Goal: Transaction & Acquisition: Purchase product/service

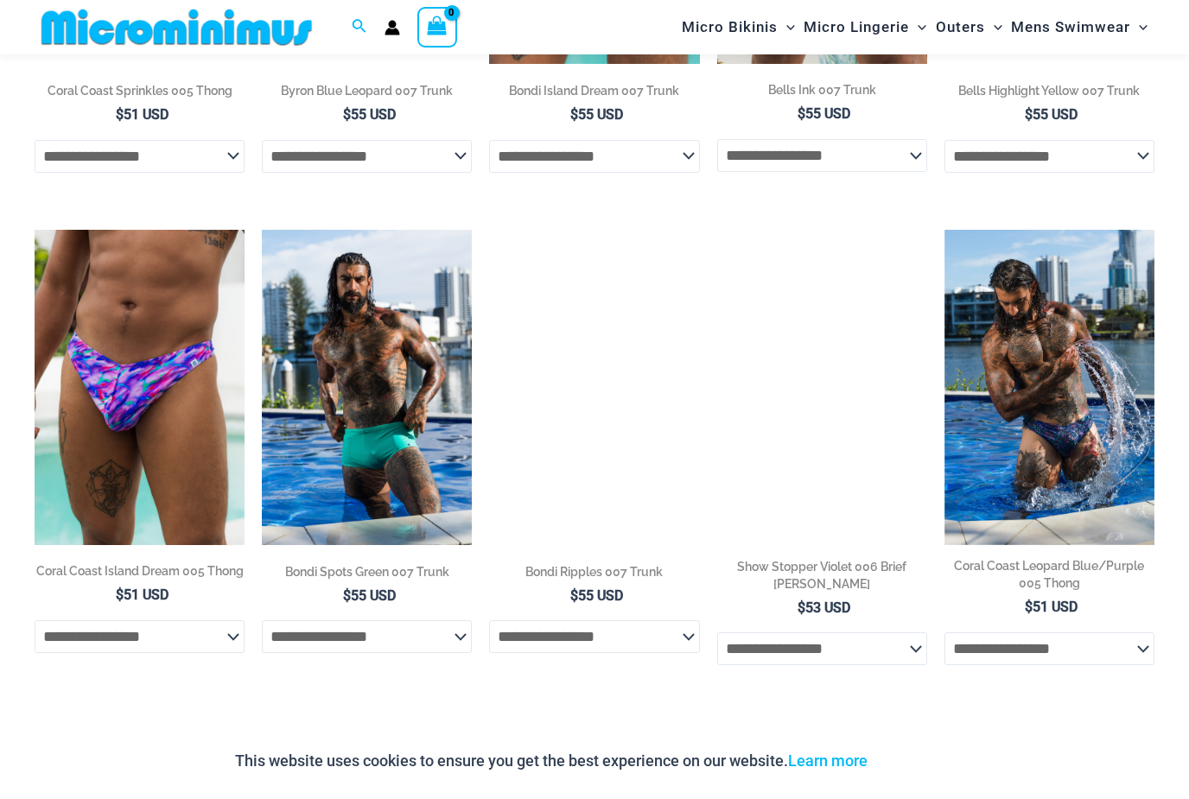
scroll to position [1532, 0]
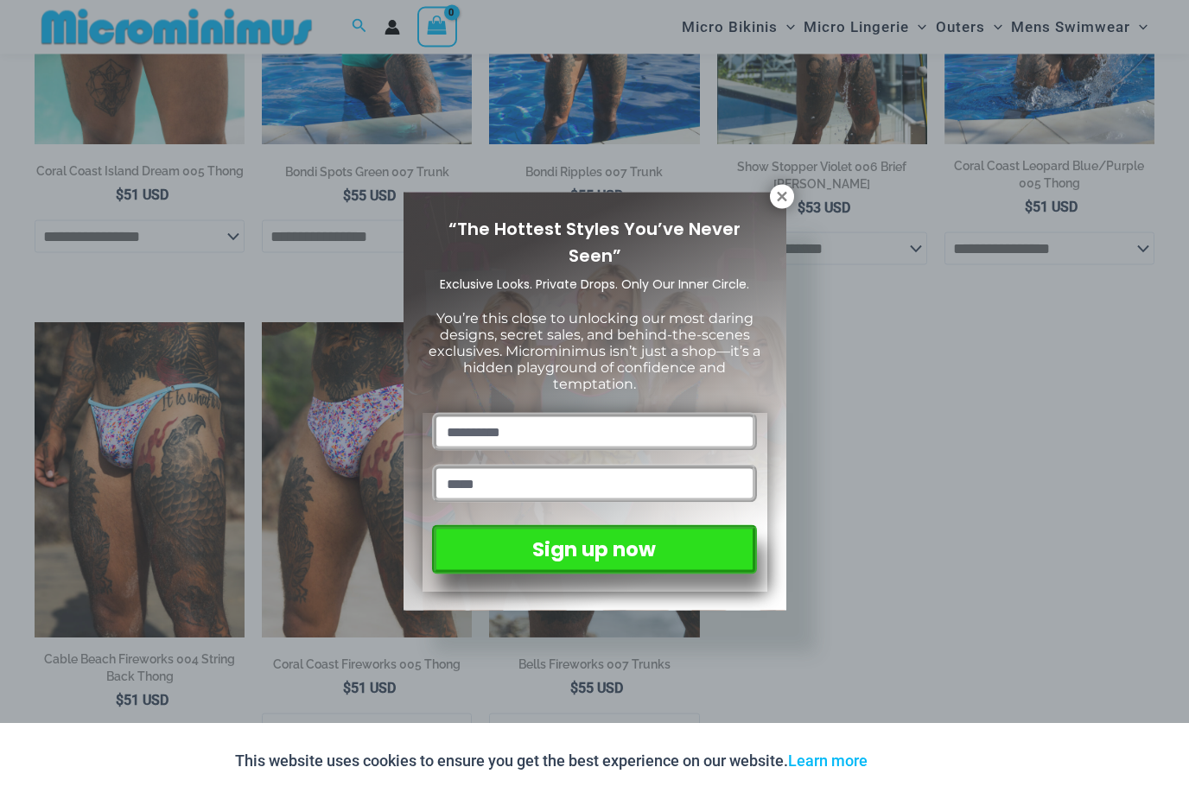
click at [784, 199] on icon at bounding box center [782, 197] width 10 height 10
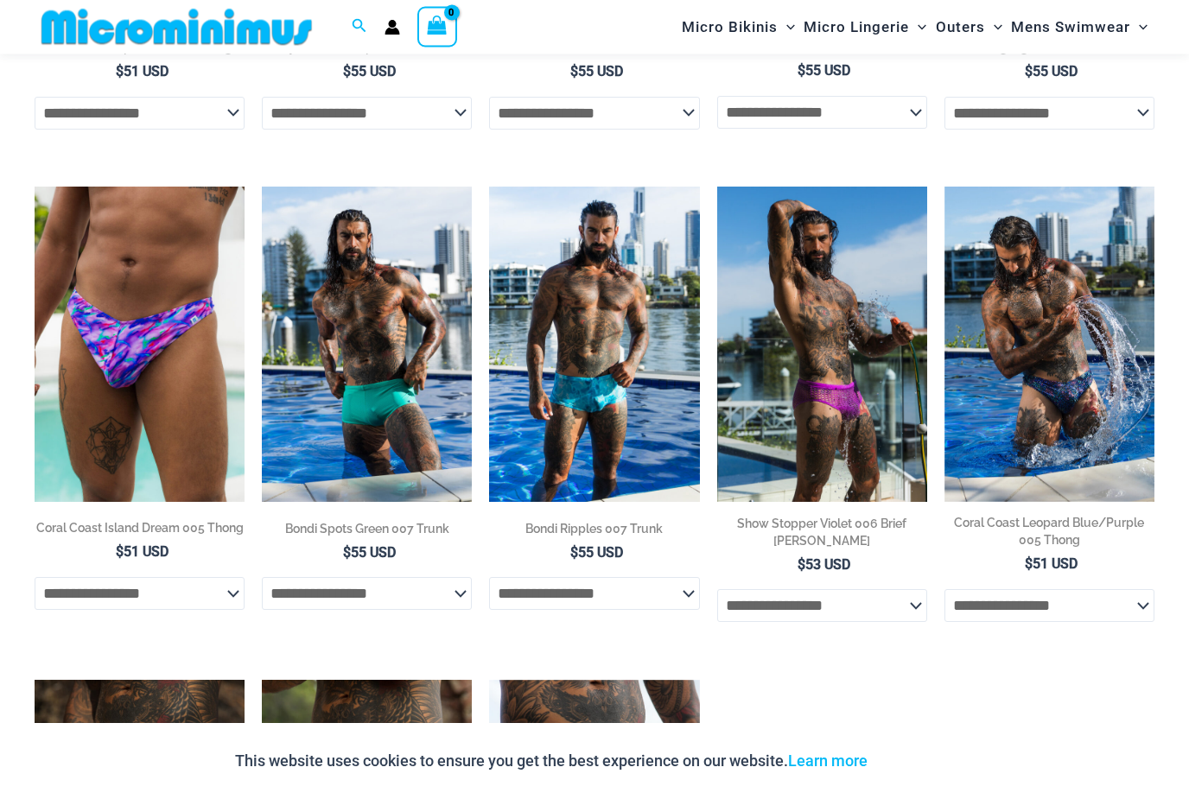
scroll to position [1561, 0]
click at [717, 187] on img at bounding box center [717, 187] width 0 height 0
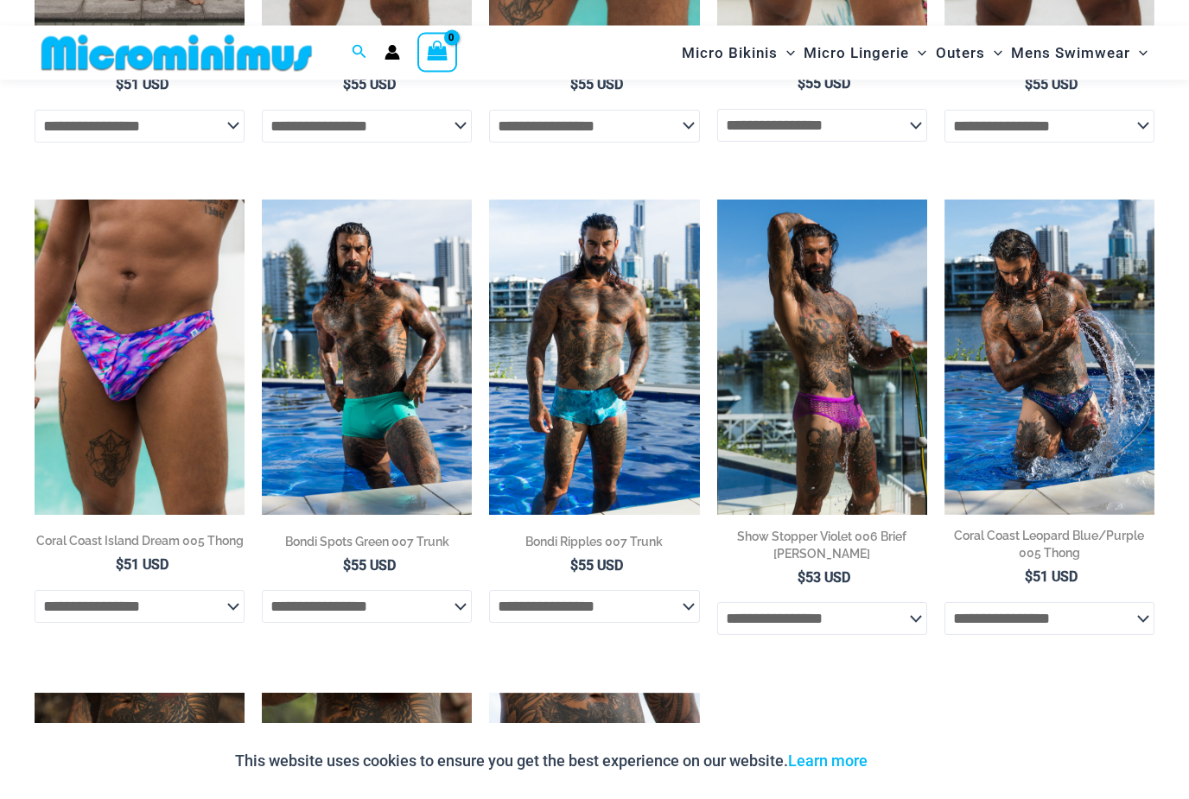
scroll to position [1548, 0]
click at [944, 200] on img at bounding box center [944, 200] width 0 height 0
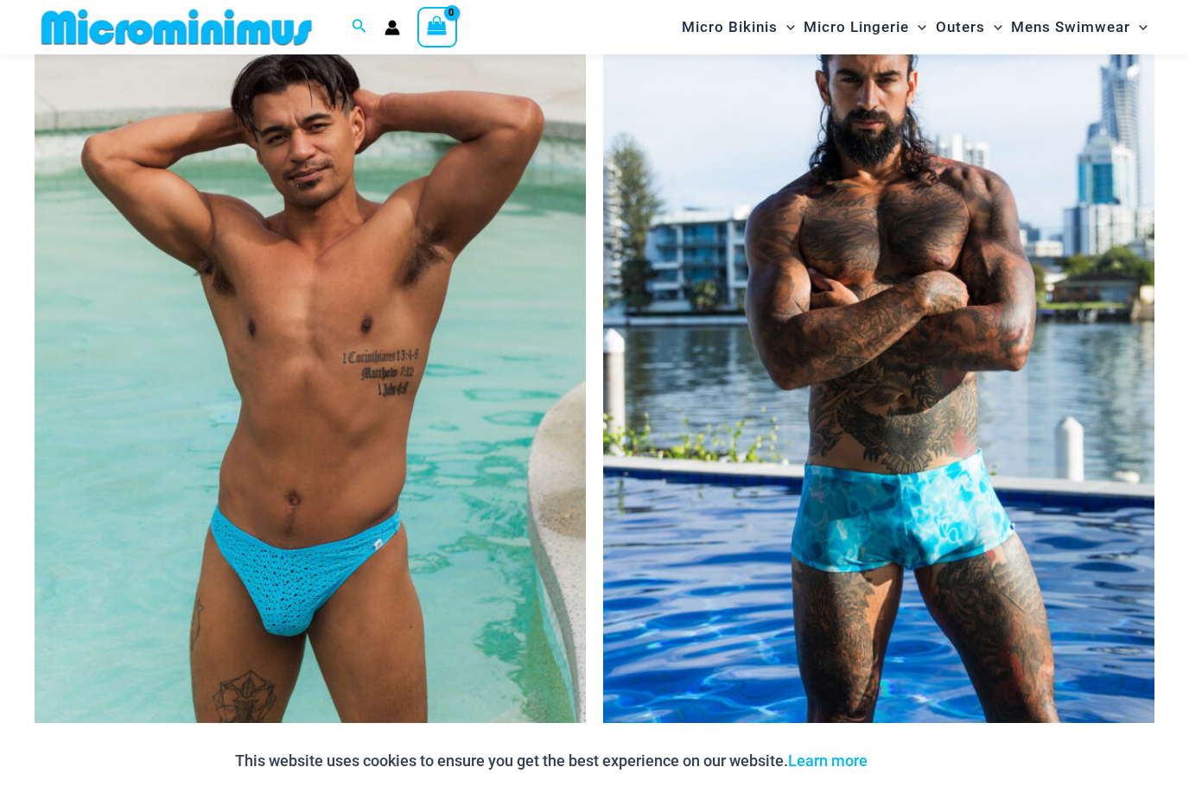
scroll to position [447, 0]
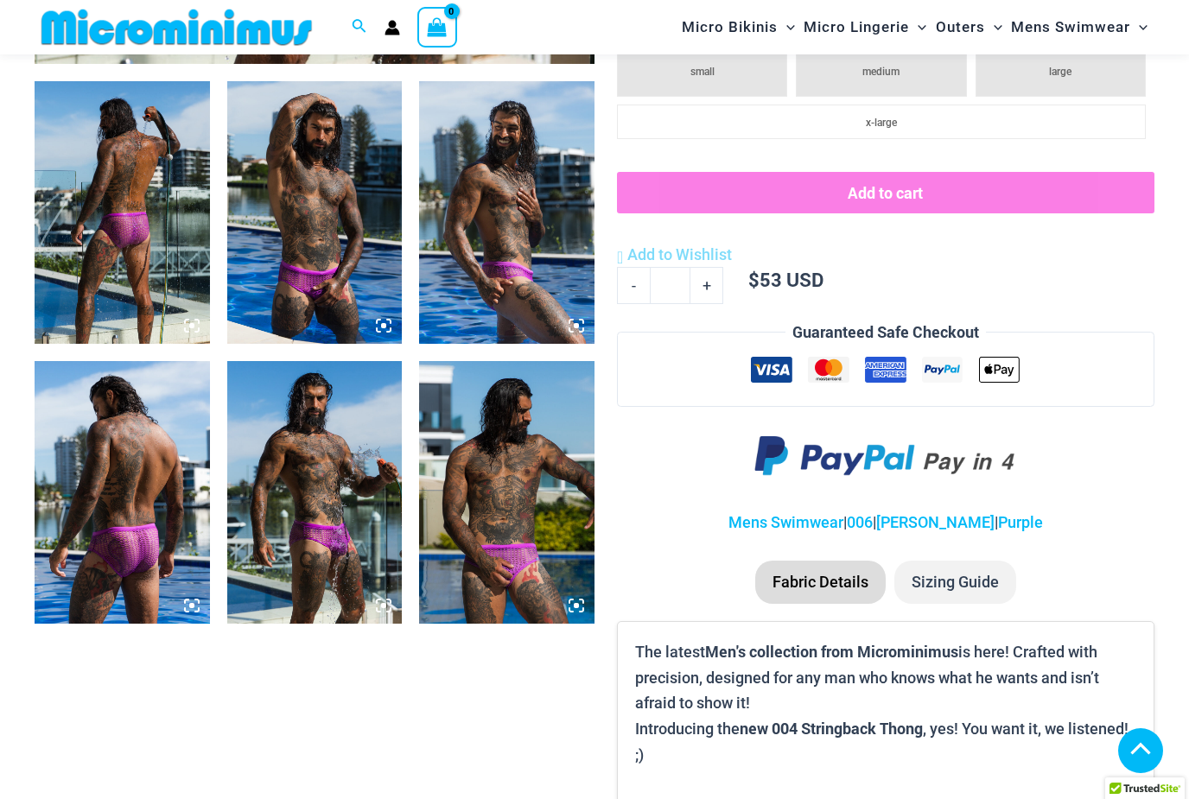
scroll to position [181, 0]
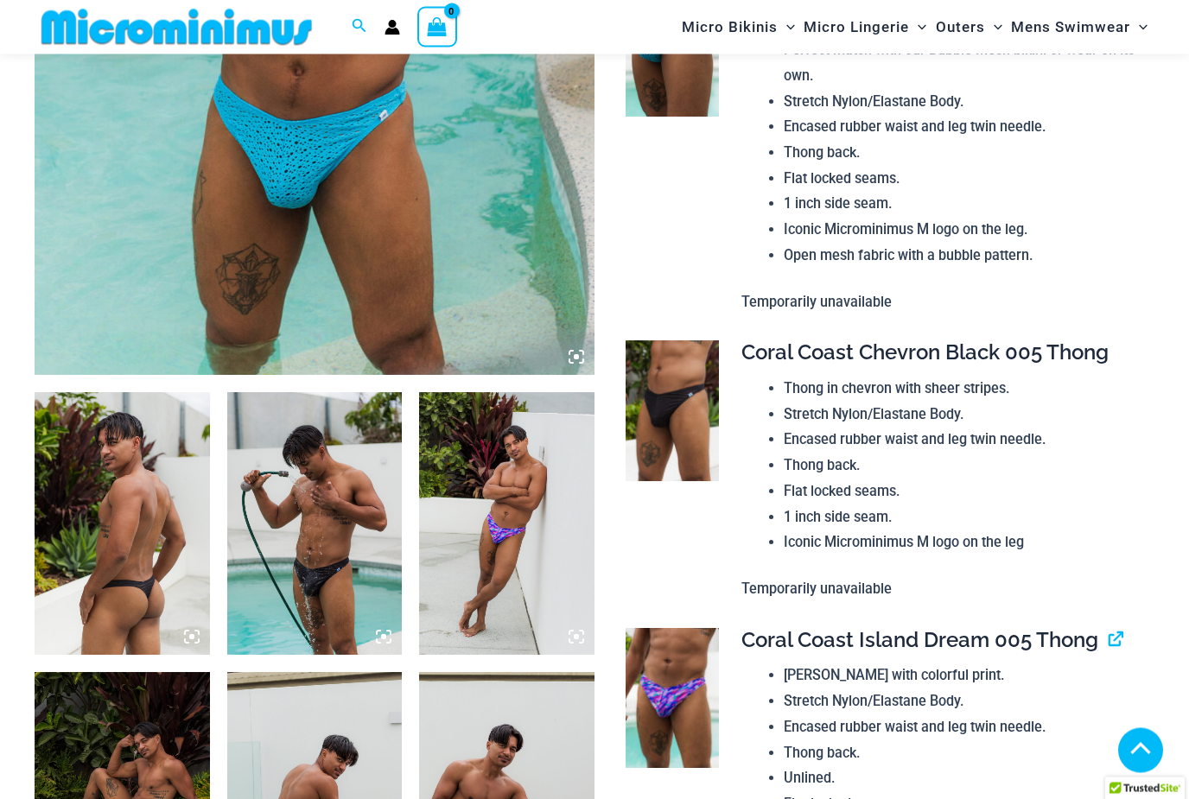
scroll to position [622, 0]
click at [276, 566] on img at bounding box center [314, 523] width 175 height 263
click at [291, 555] on img at bounding box center [314, 523] width 175 height 263
click at [299, 597] on img at bounding box center [314, 523] width 175 height 263
click at [130, 575] on img at bounding box center [122, 523] width 175 height 263
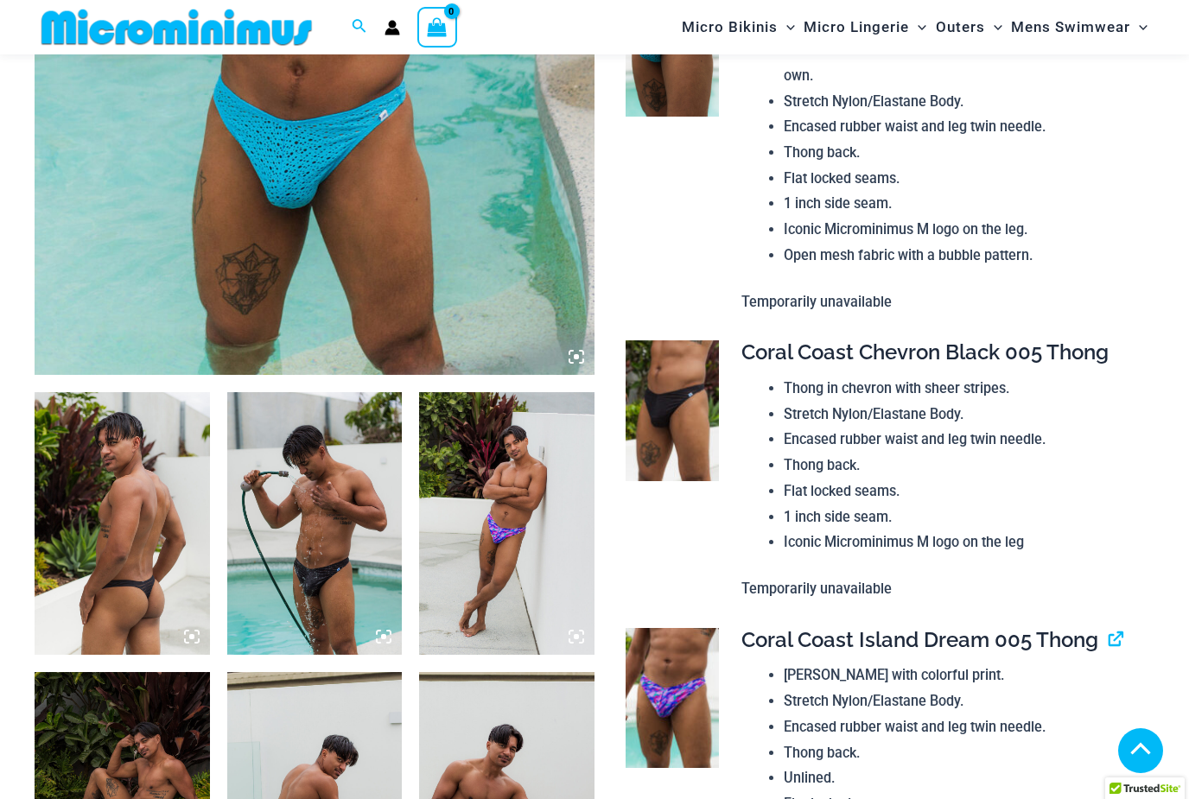
click at [132, 546] on img at bounding box center [122, 523] width 175 height 263
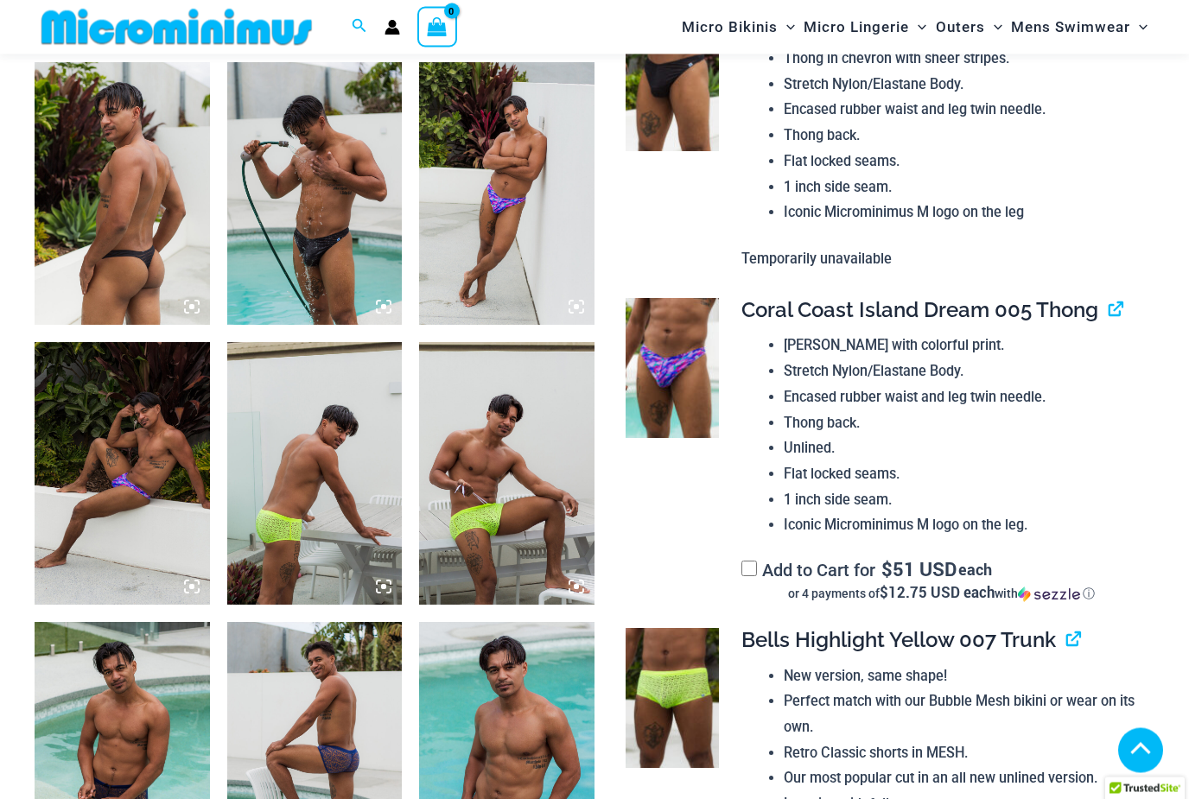
scroll to position [952, 0]
click at [267, 523] on img at bounding box center [314, 473] width 175 height 263
click at [276, 529] on img at bounding box center [314, 473] width 175 height 263
click at [448, 532] on img at bounding box center [506, 473] width 175 height 263
click at [466, 523] on img at bounding box center [506, 473] width 175 height 263
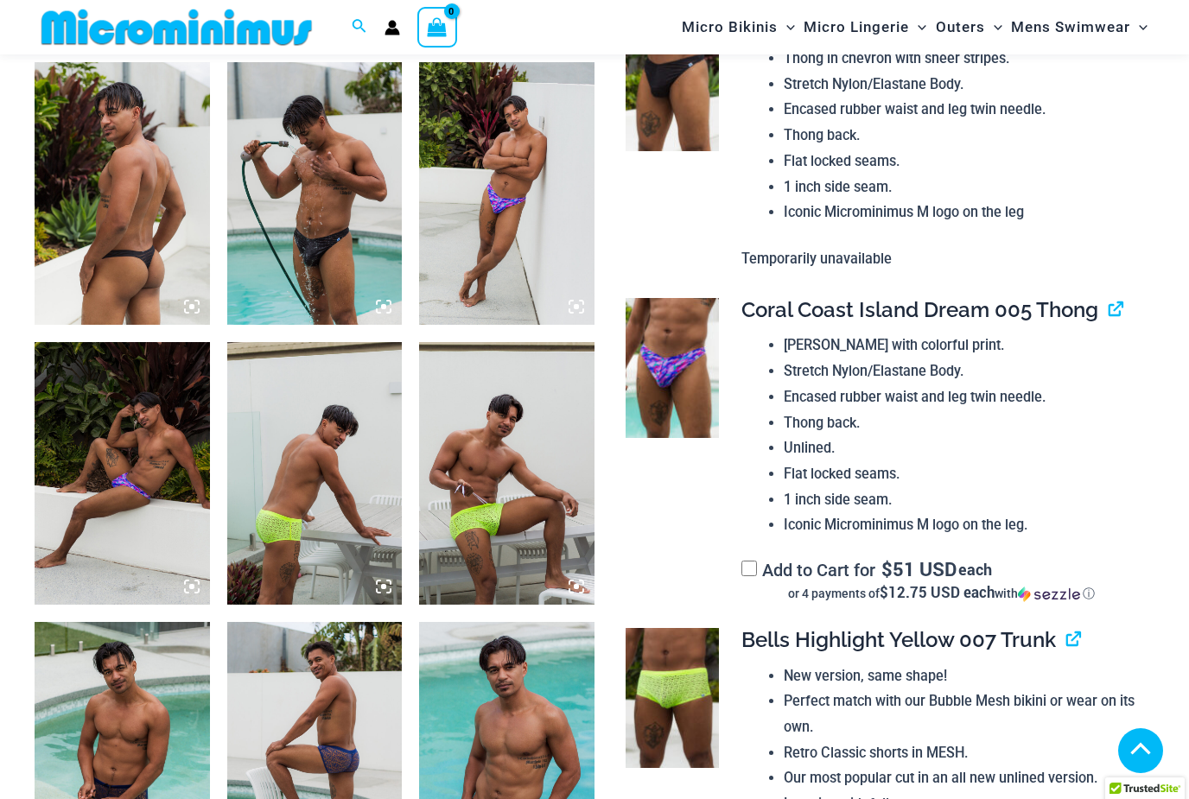
click at [627, 686] on img at bounding box center [671, 698] width 93 height 140
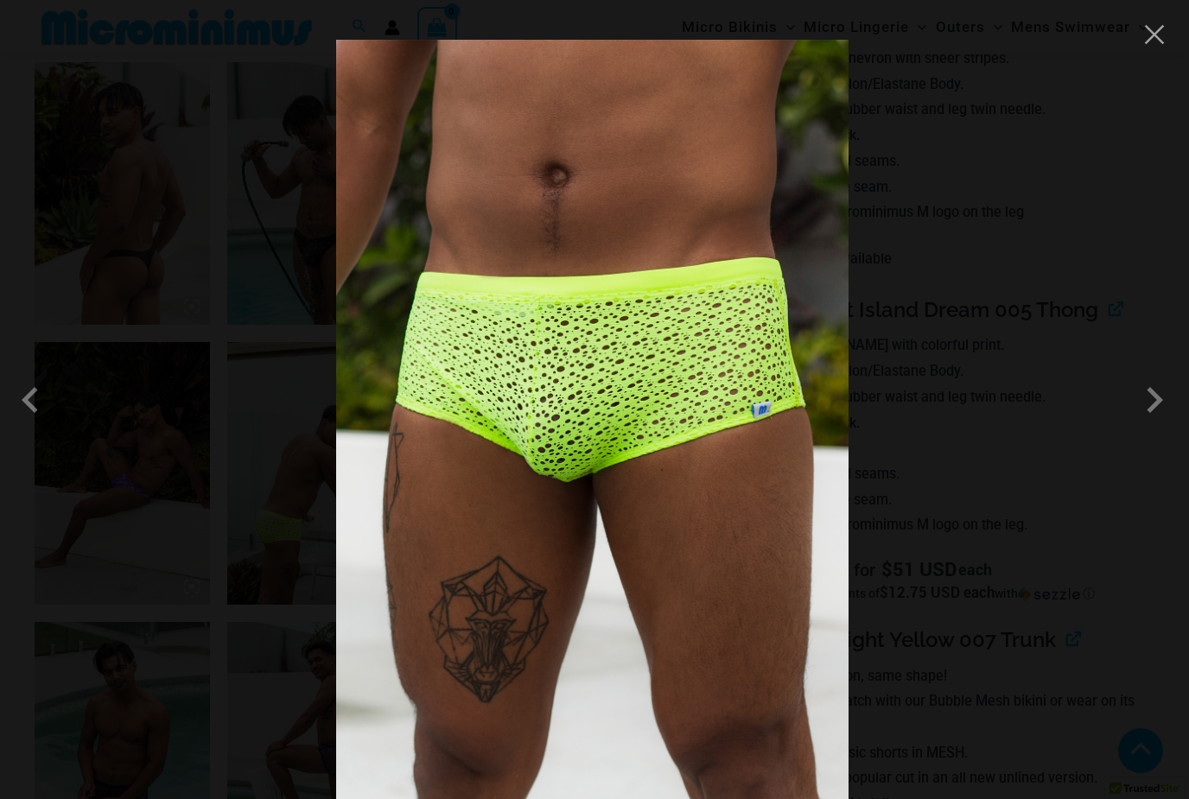
click at [22, 421] on span at bounding box center [35, 400] width 52 height 52
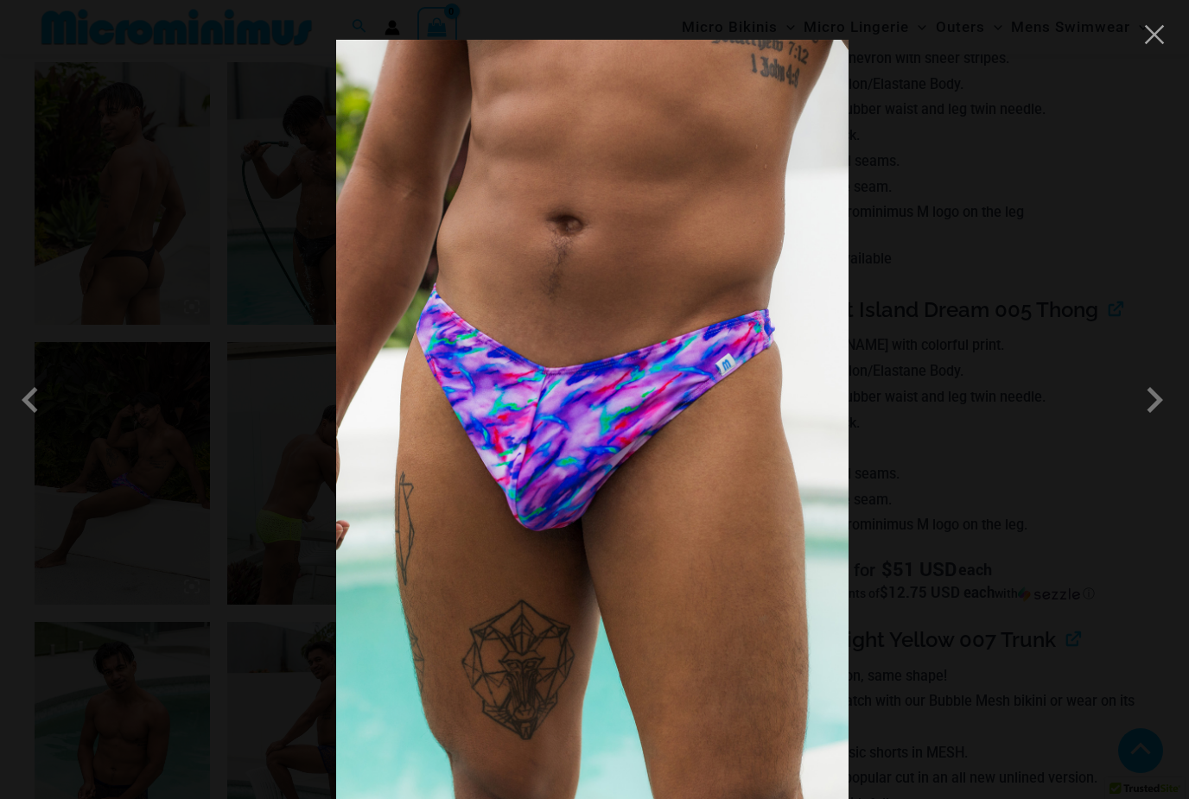
click at [1159, 30] on button "Close" at bounding box center [1154, 35] width 26 height 26
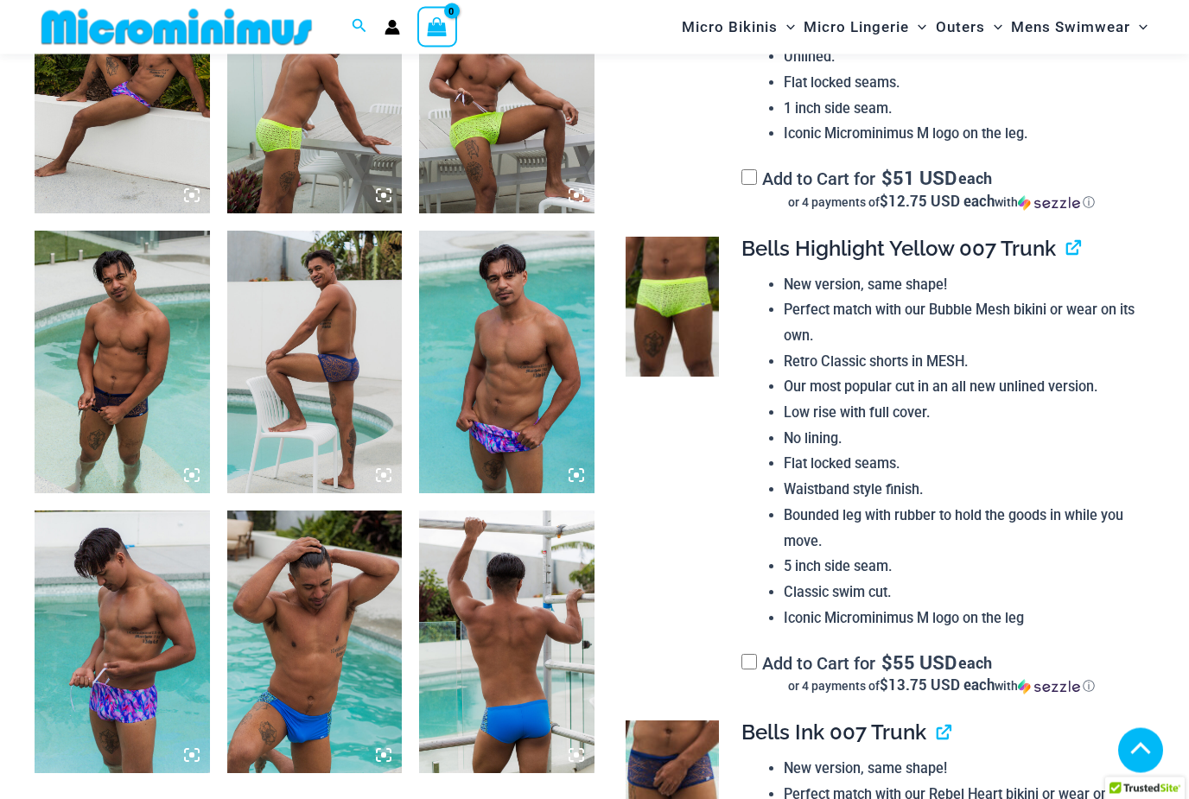
scroll to position [1344, 0]
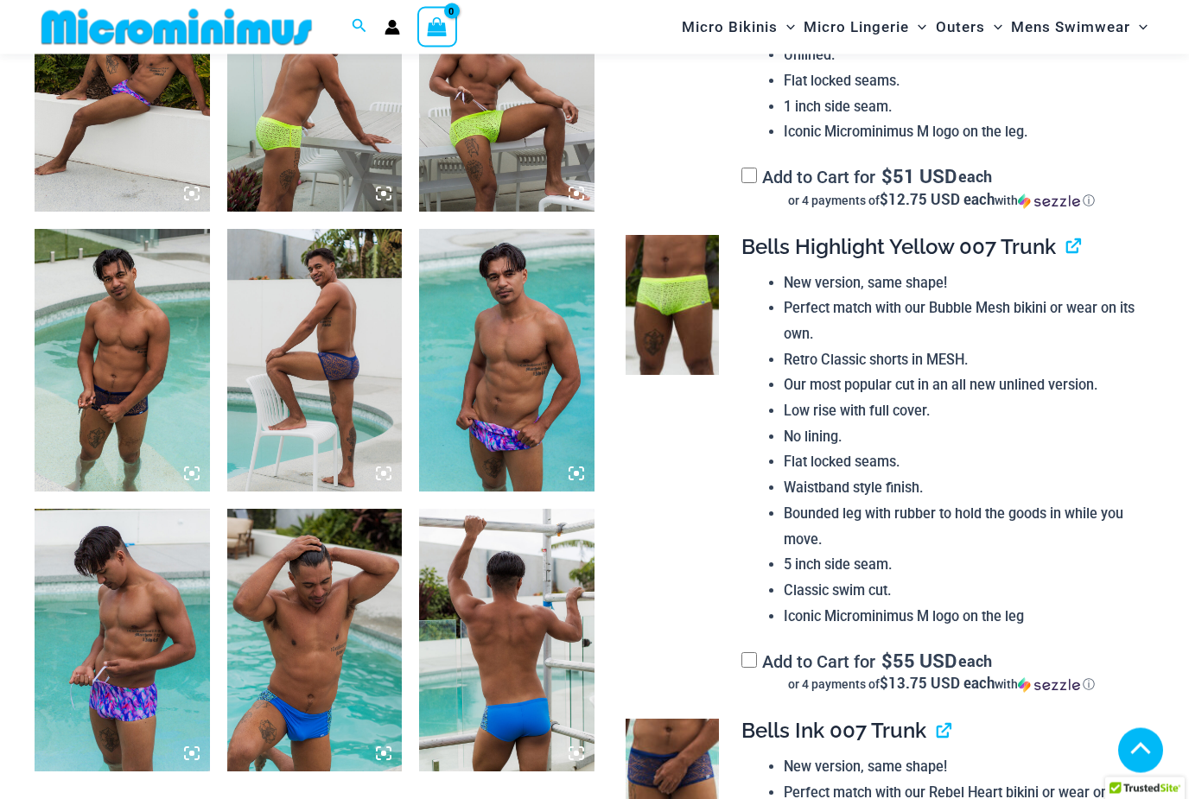
click at [289, 414] on img at bounding box center [314, 361] width 175 height 263
click at [356, 445] on img at bounding box center [314, 361] width 175 height 263
click at [373, 464] on img at bounding box center [314, 361] width 175 height 263
click at [374, 479] on img at bounding box center [314, 361] width 175 height 263
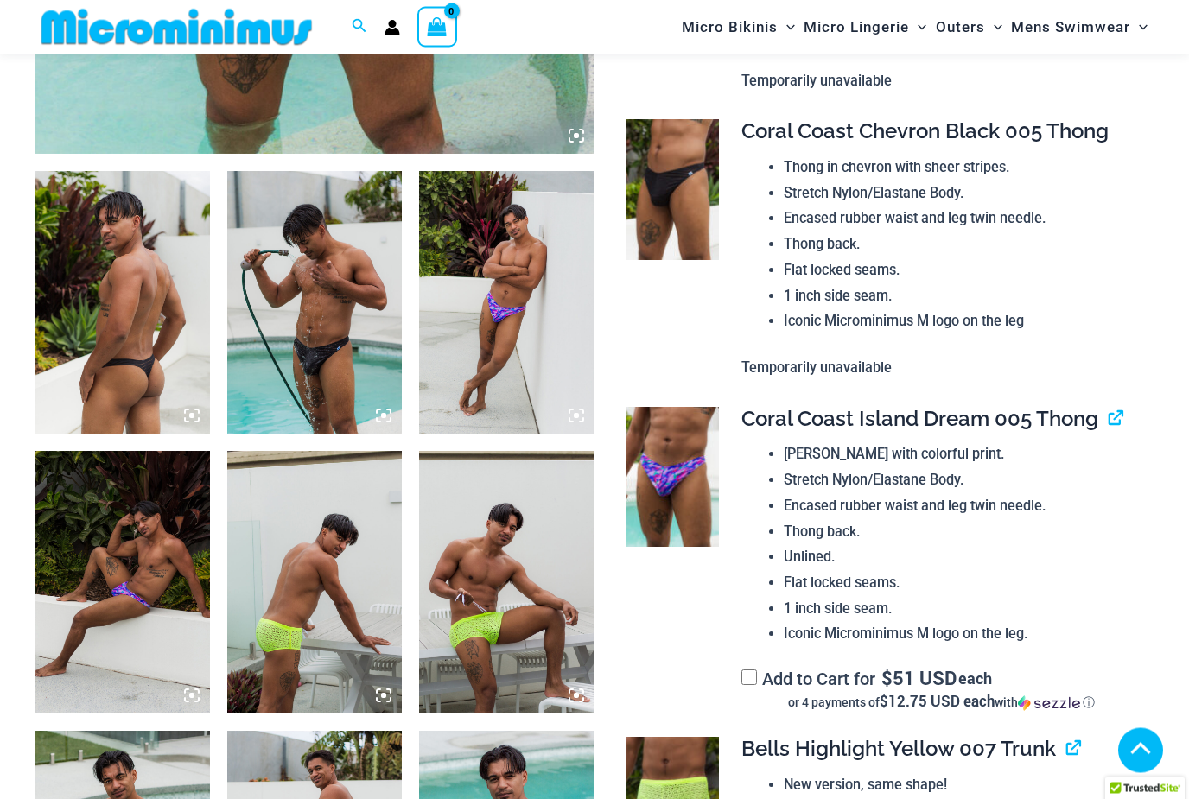
scroll to position [831, 0]
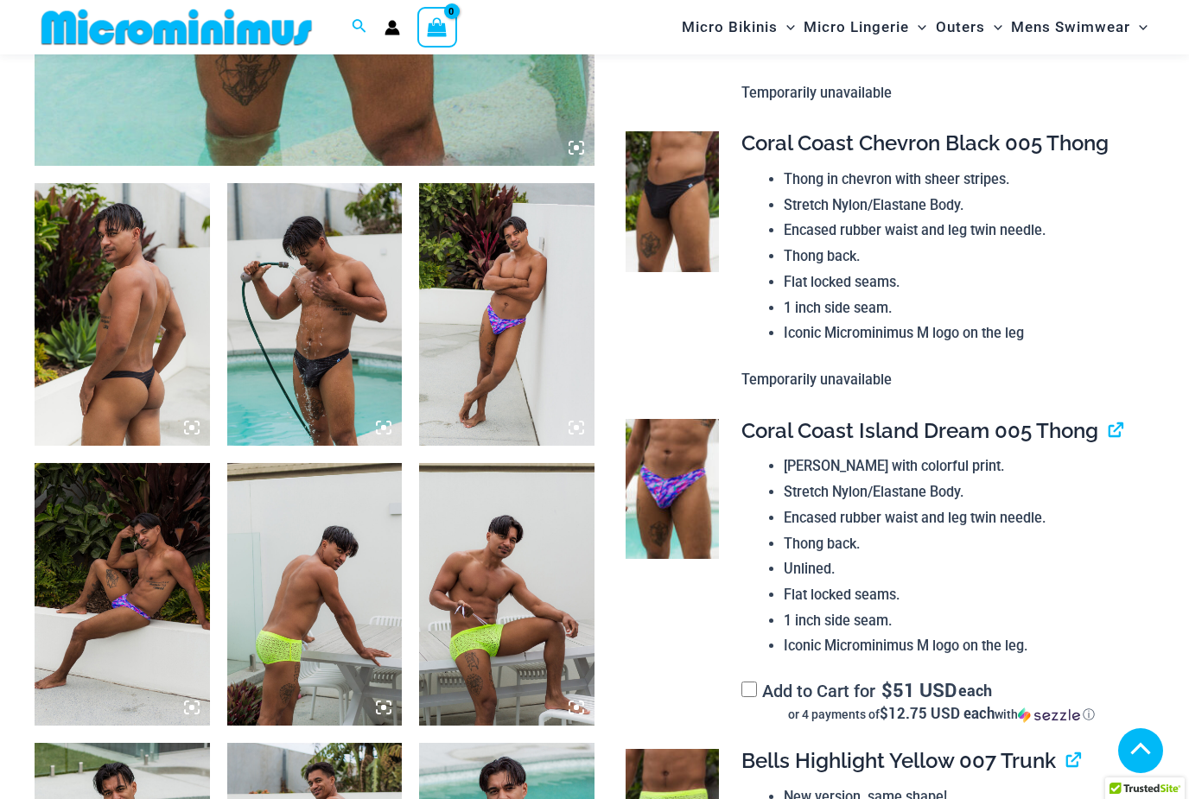
click at [92, 585] on img at bounding box center [122, 594] width 175 height 263
click at [99, 592] on img at bounding box center [122, 594] width 175 height 263
click at [639, 488] on img at bounding box center [671, 489] width 93 height 140
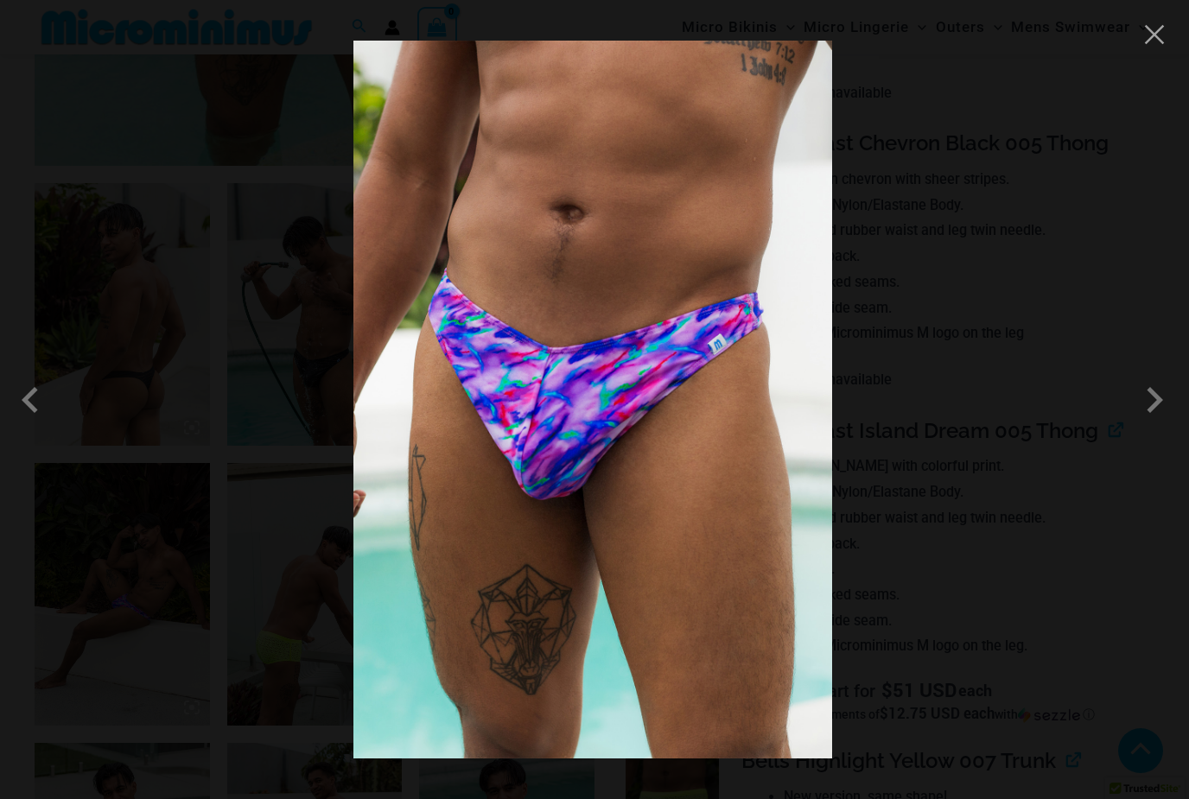
click at [1158, 28] on button "Close" at bounding box center [1154, 35] width 26 height 26
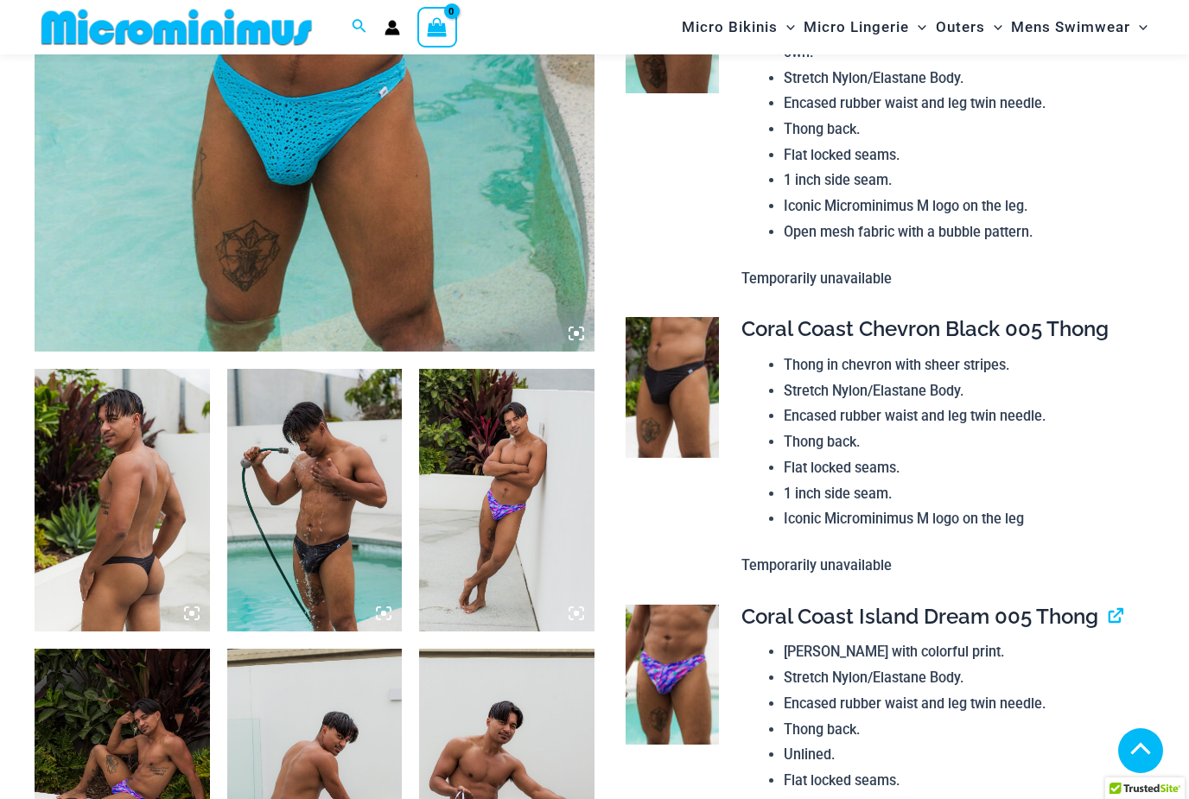
scroll to position [646, 0]
click at [656, 334] on img at bounding box center [671, 386] width 93 height 140
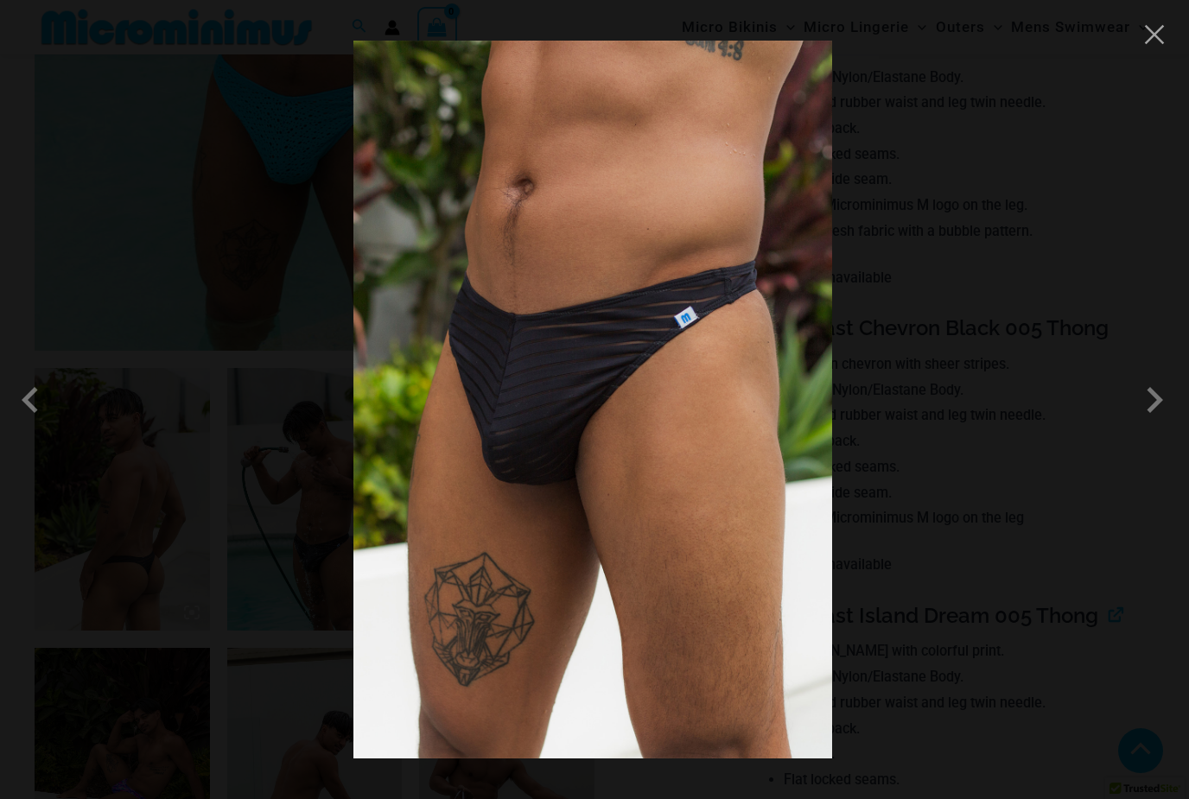
click at [1163, 39] on button "Close" at bounding box center [1154, 35] width 26 height 26
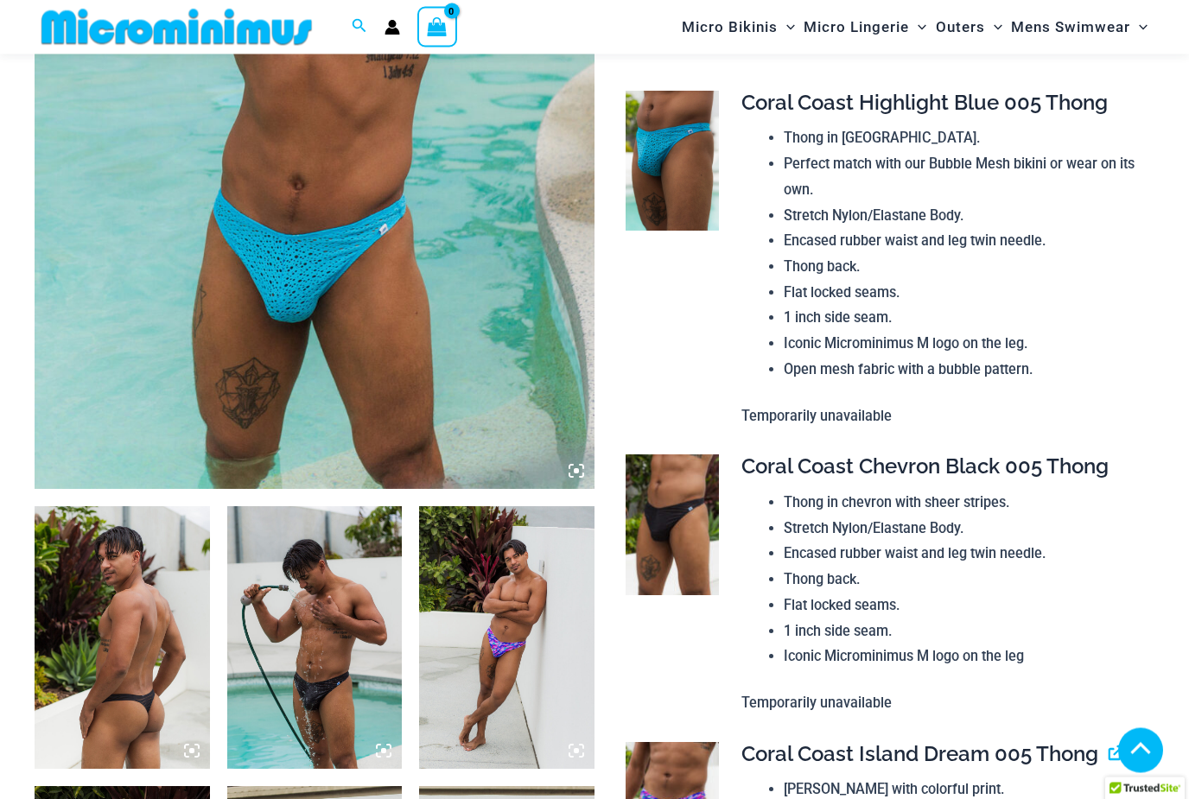
scroll to position [0, 0]
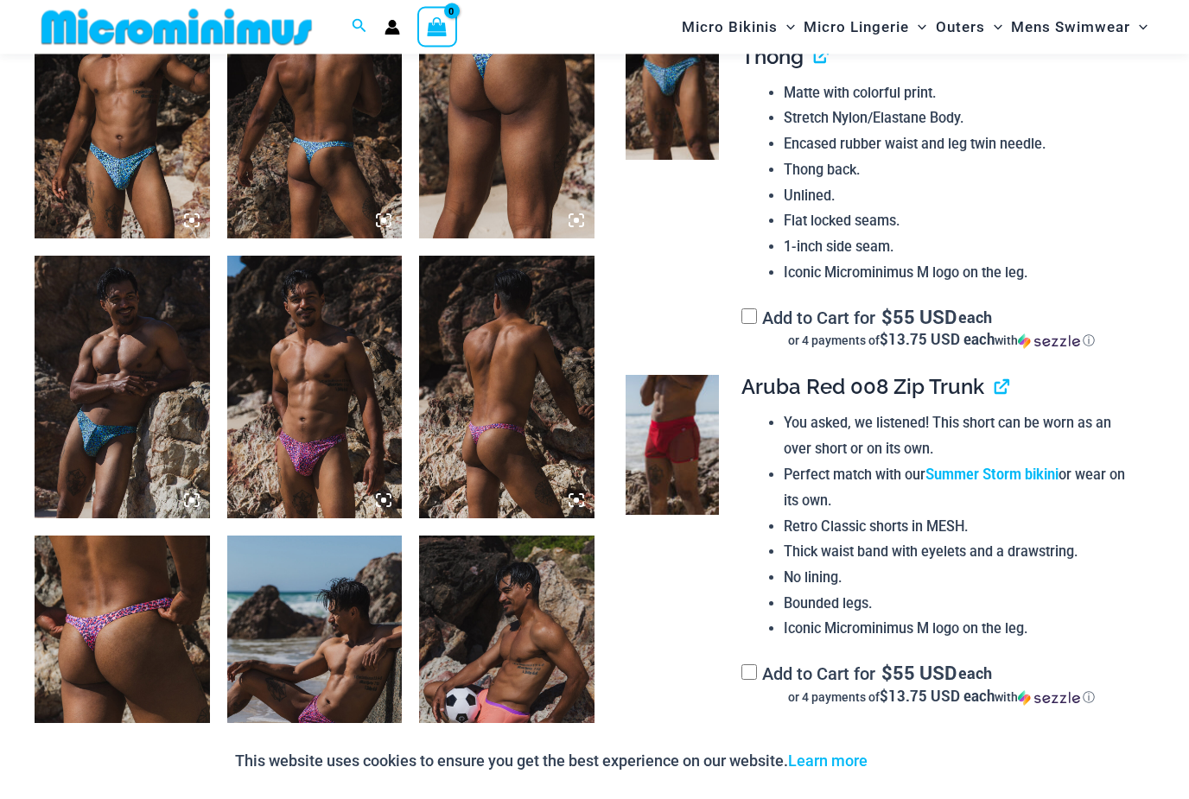
scroll to position [1307, 0]
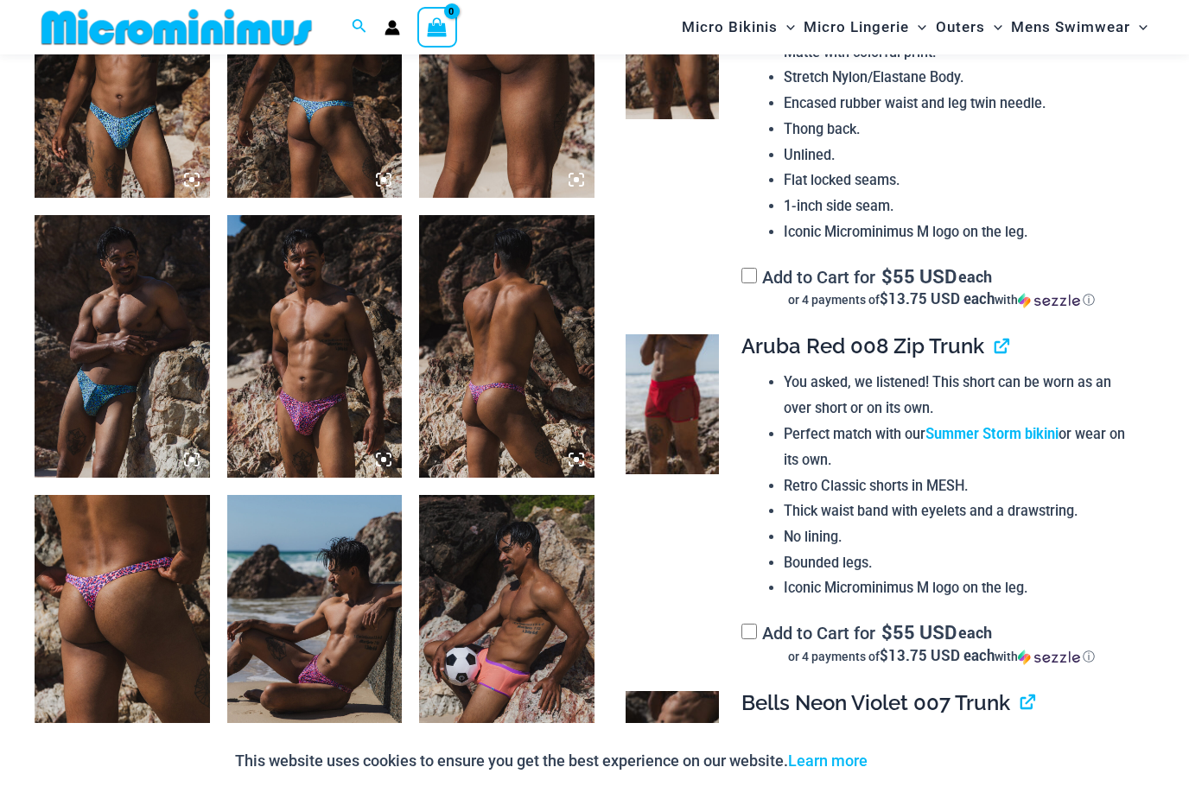
click at [685, 418] on img at bounding box center [671, 404] width 93 height 140
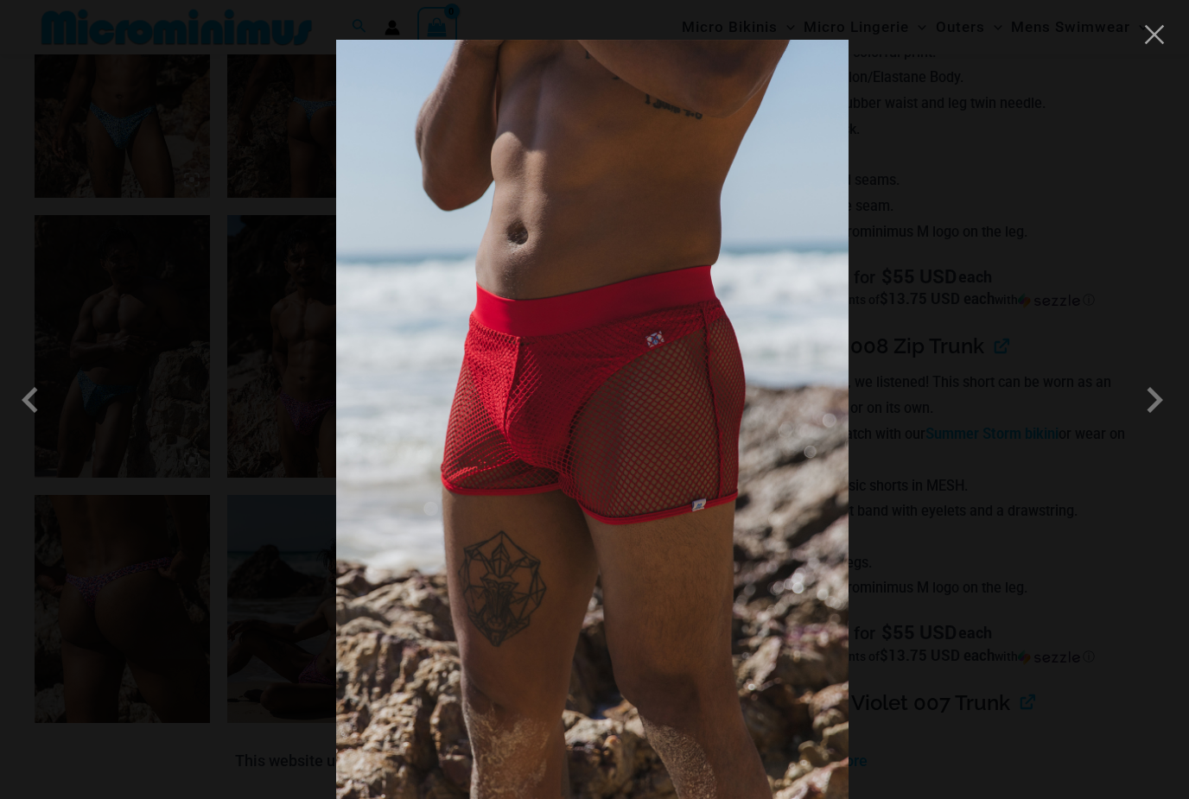
click at [1165, 44] on button "Close" at bounding box center [1154, 35] width 26 height 26
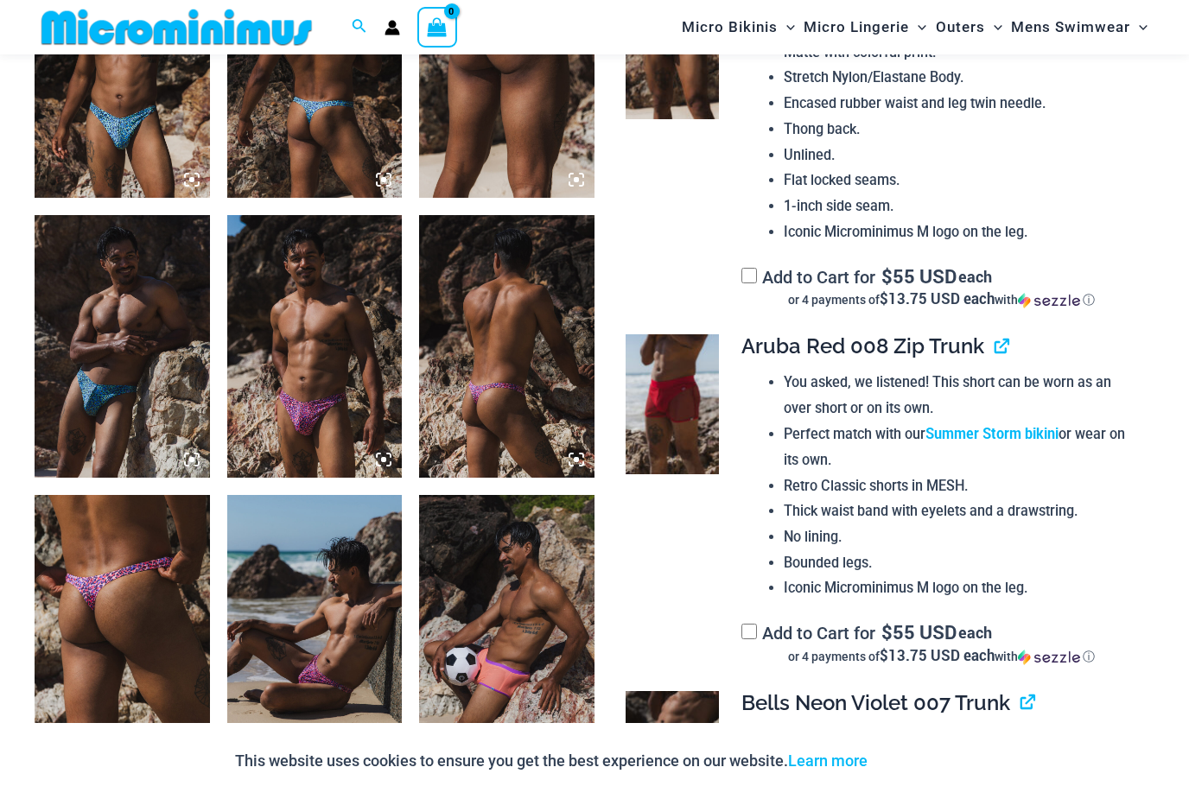
click at [962, 424] on link "Summer Storm bikini" at bounding box center [991, 433] width 133 height 18
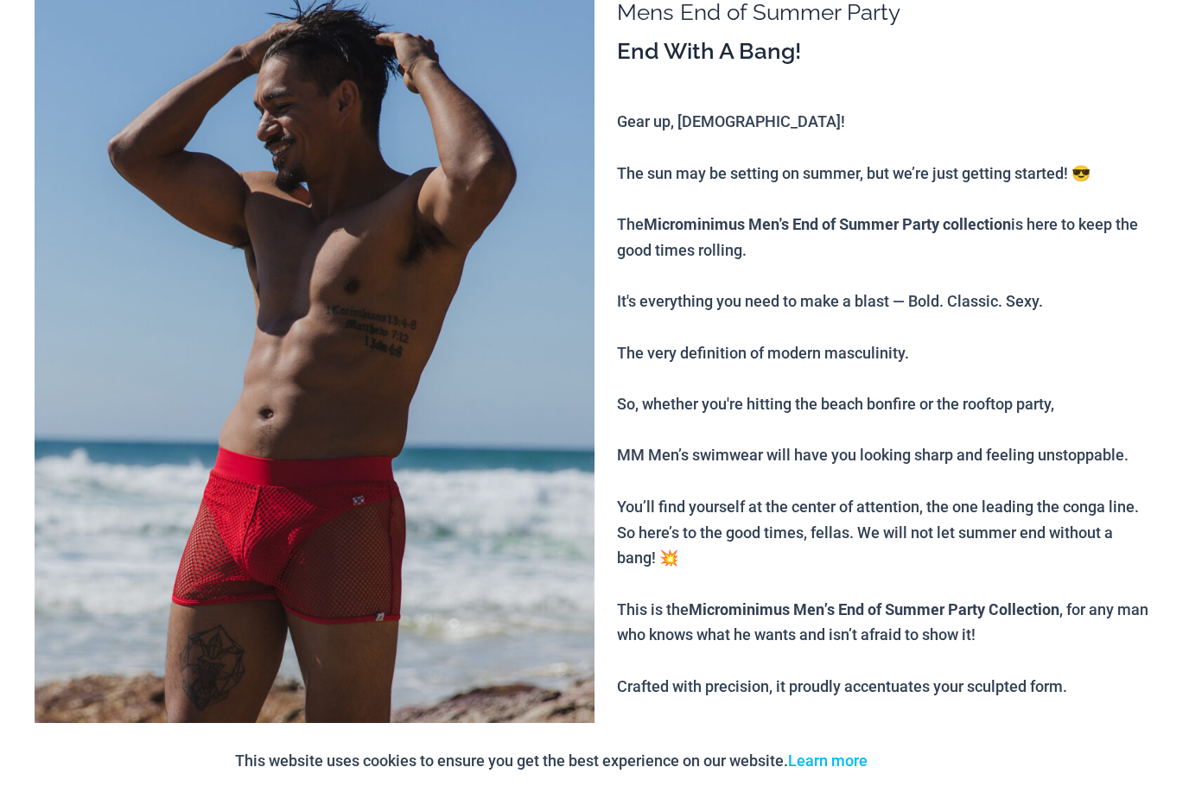
scroll to position [0, 0]
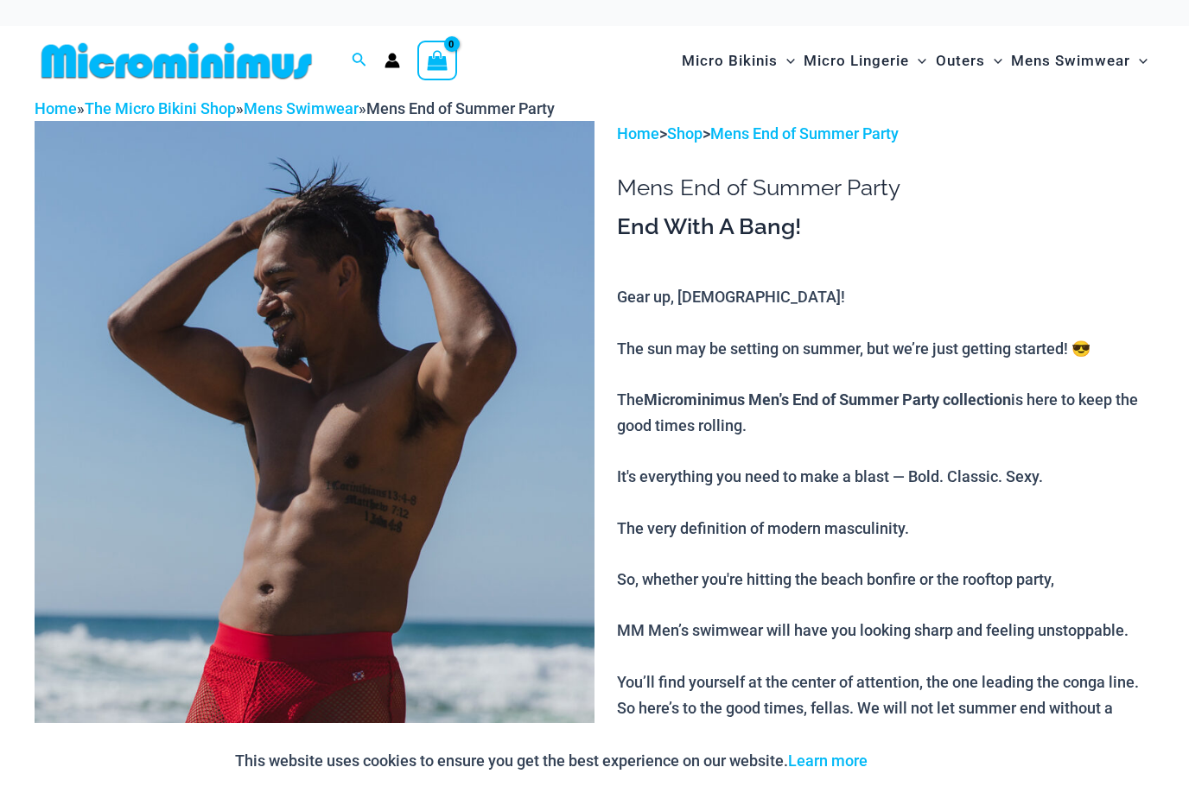
click at [1065, 75] on span "Mens Swimwear" at bounding box center [1070, 61] width 119 height 44
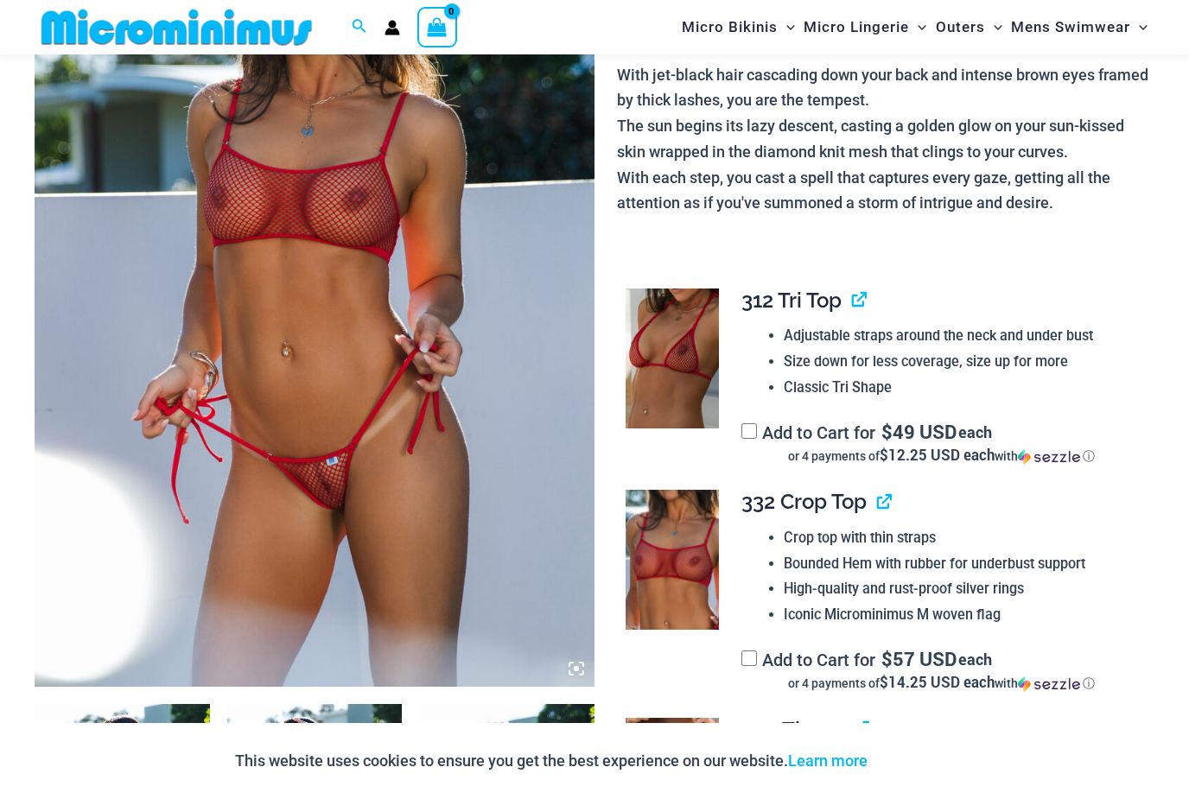
scroll to position [256, 0]
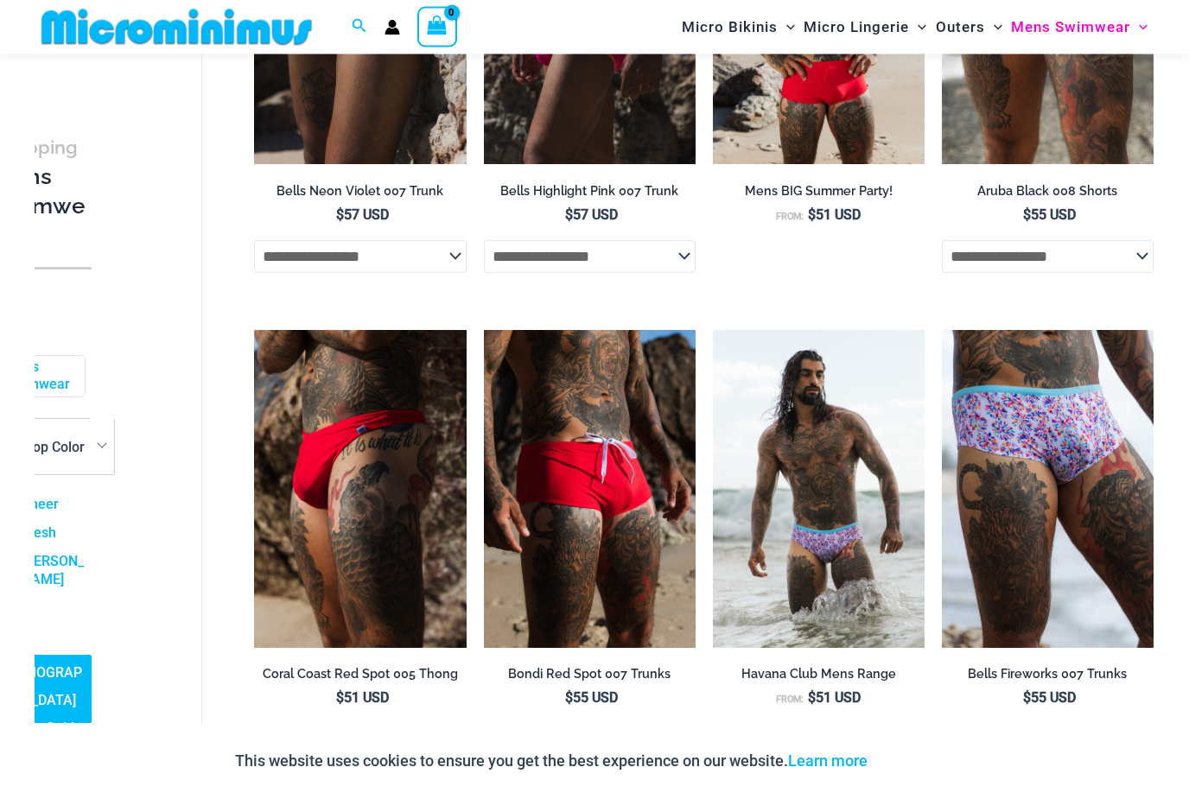
scroll to position [993, 0]
click at [282, 674] on h2 "Coral Coast Red Spot 005 Thong" at bounding box center [360, 674] width 212 height 16
click at [284, 666] on link "Coral Coast Red Spot 005 Thong" at bounding box center [360, 677] width 212 height 22
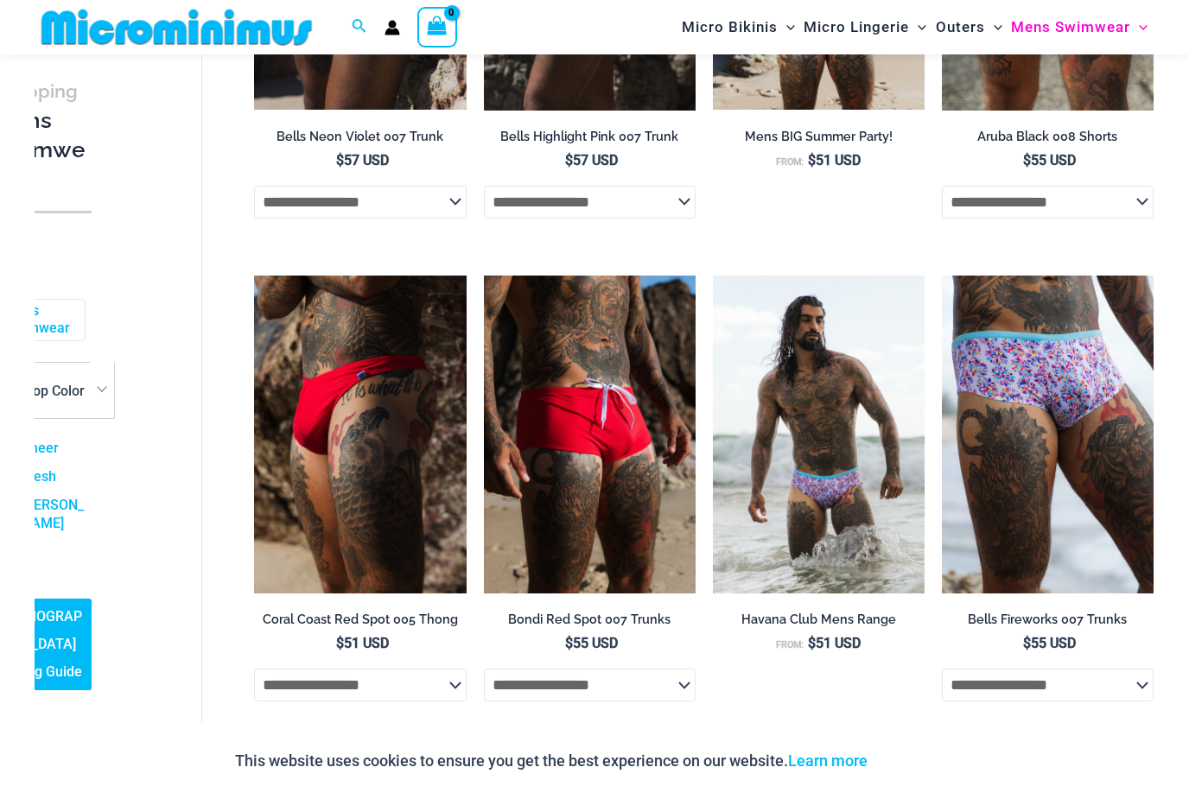
click at [484, 276] on img at bounding box center [484, 276] width 0 height 0
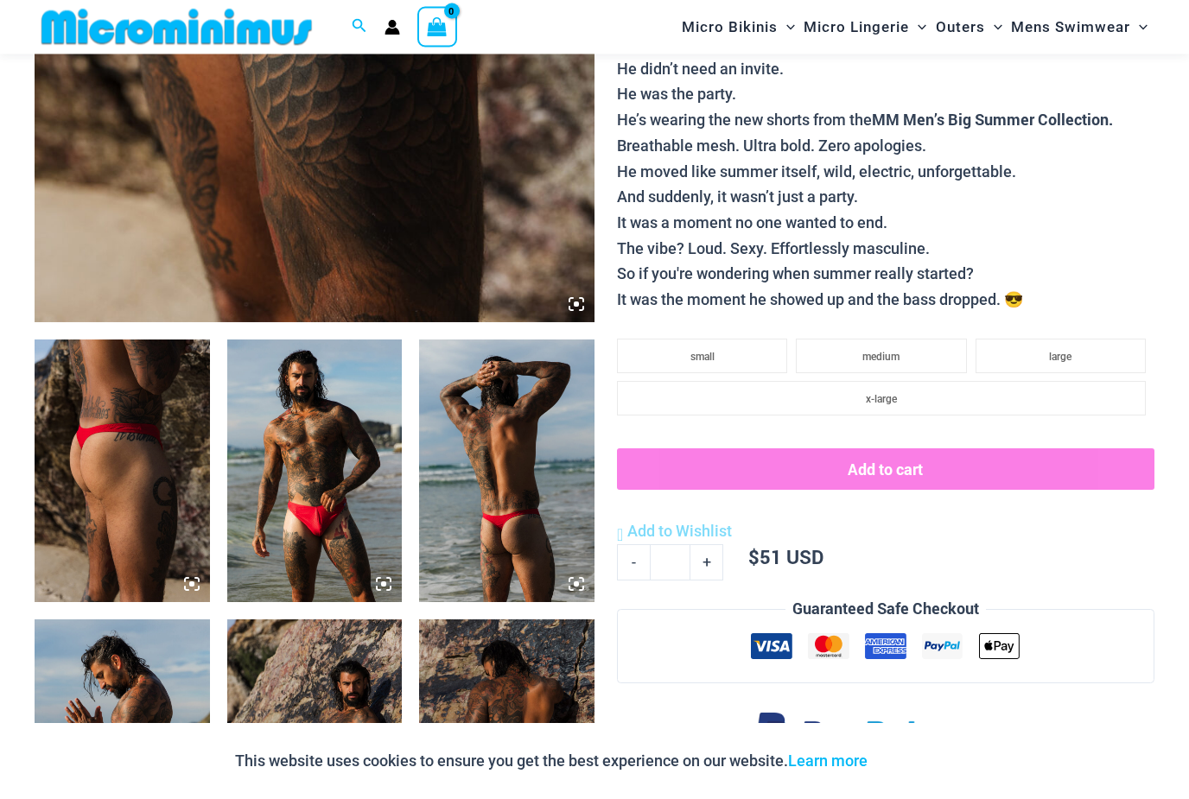
scroll to position [679, 0]
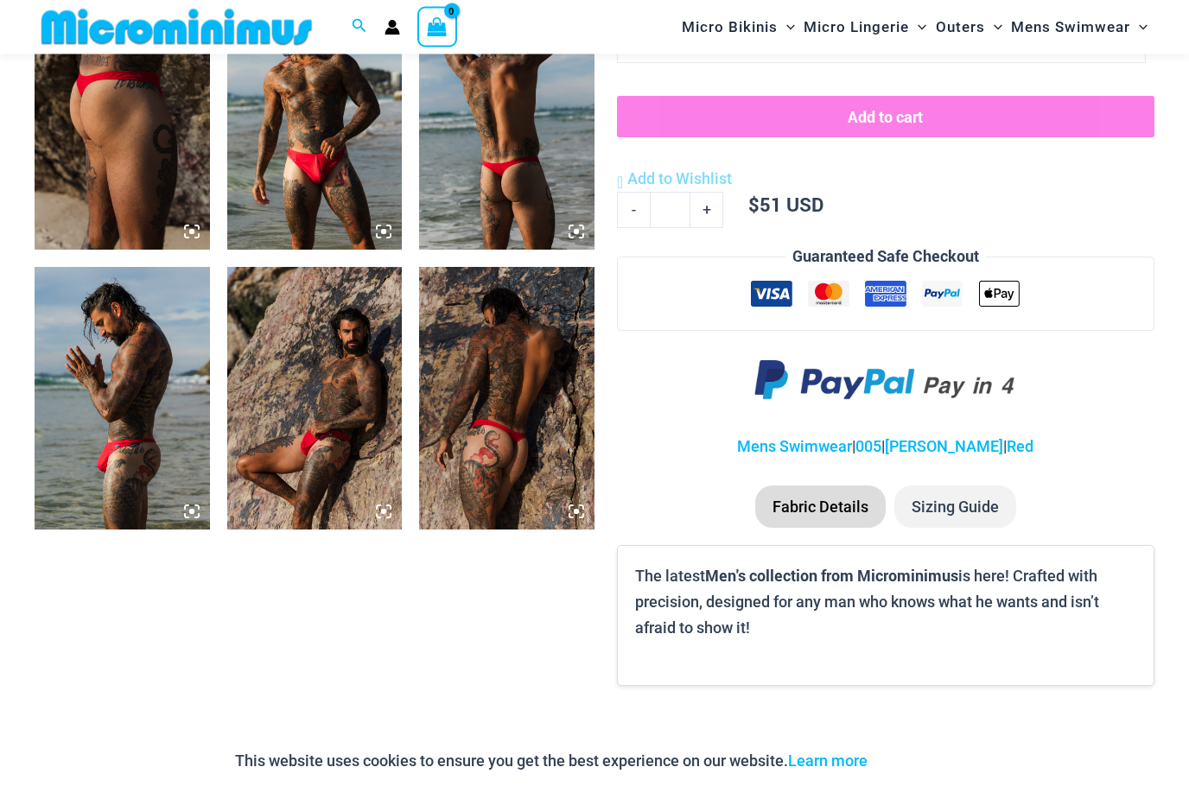
click at [102, 466] on img at bounding box center [122, 399] width 175 height 263
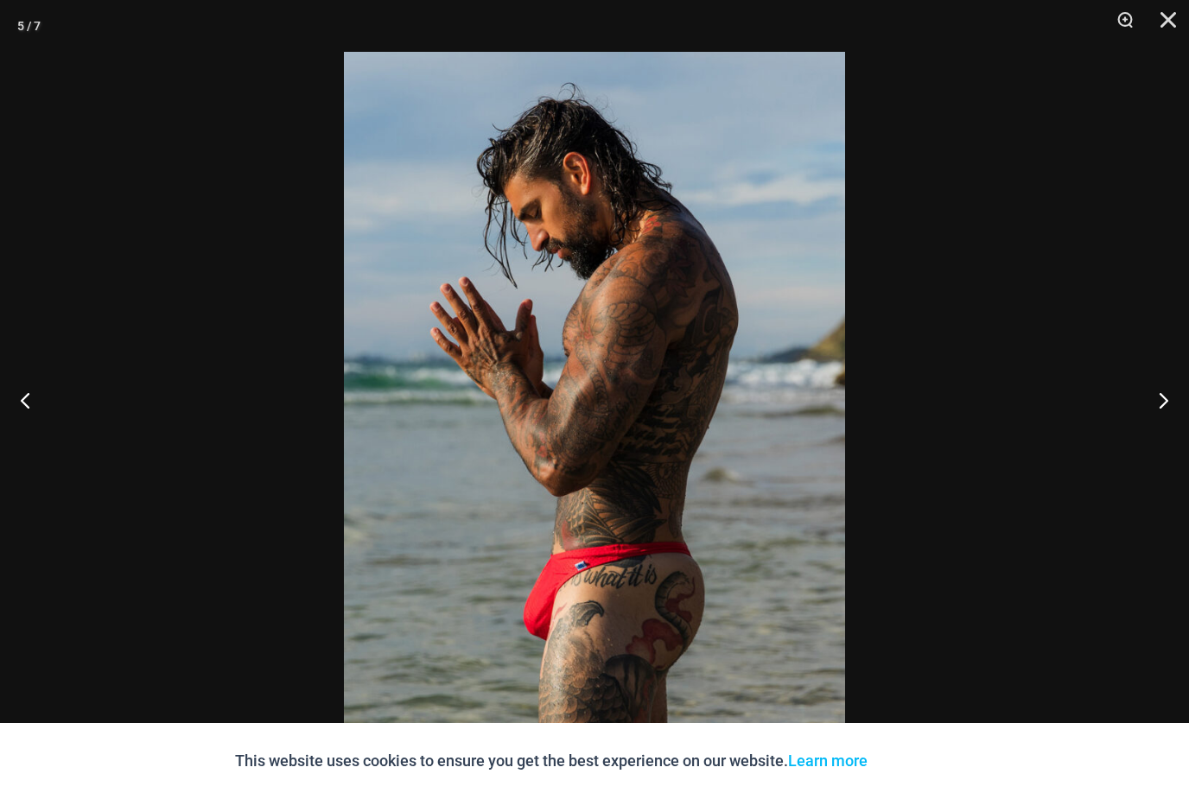
click at [31, 434] on button "Previous" at bounding box center [32, 400] width 65 height 86
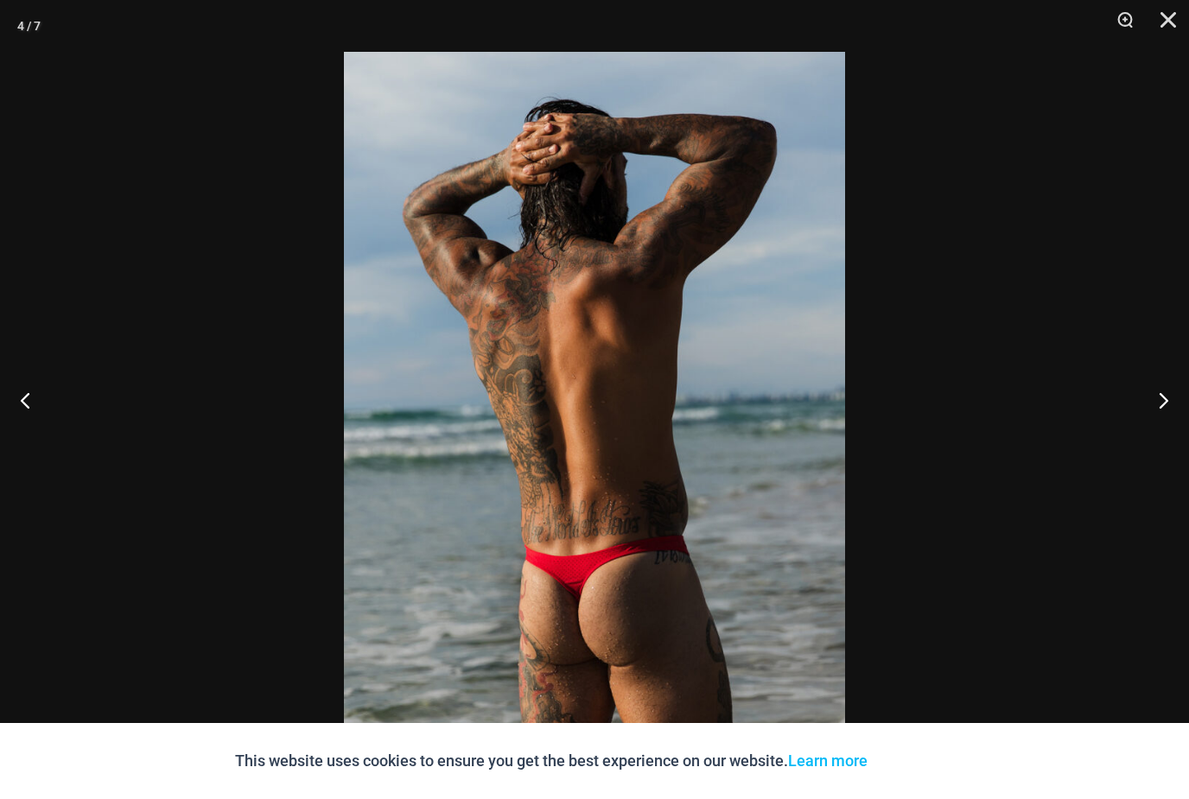
click at [40, 428] on button "Previous" at bounding box center [32, 400] width 65 height 86
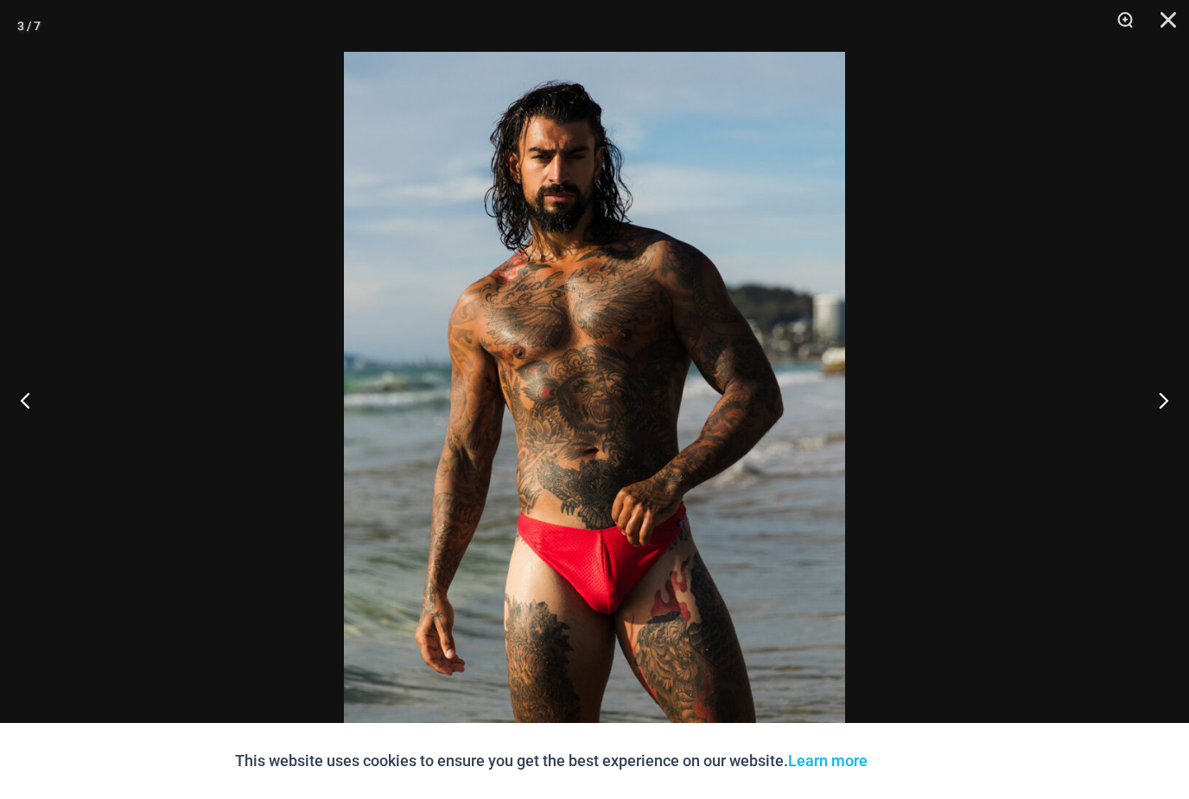
click at [31, 428] on button "Previous" at bounding box center [32, 400] width 65 height 86
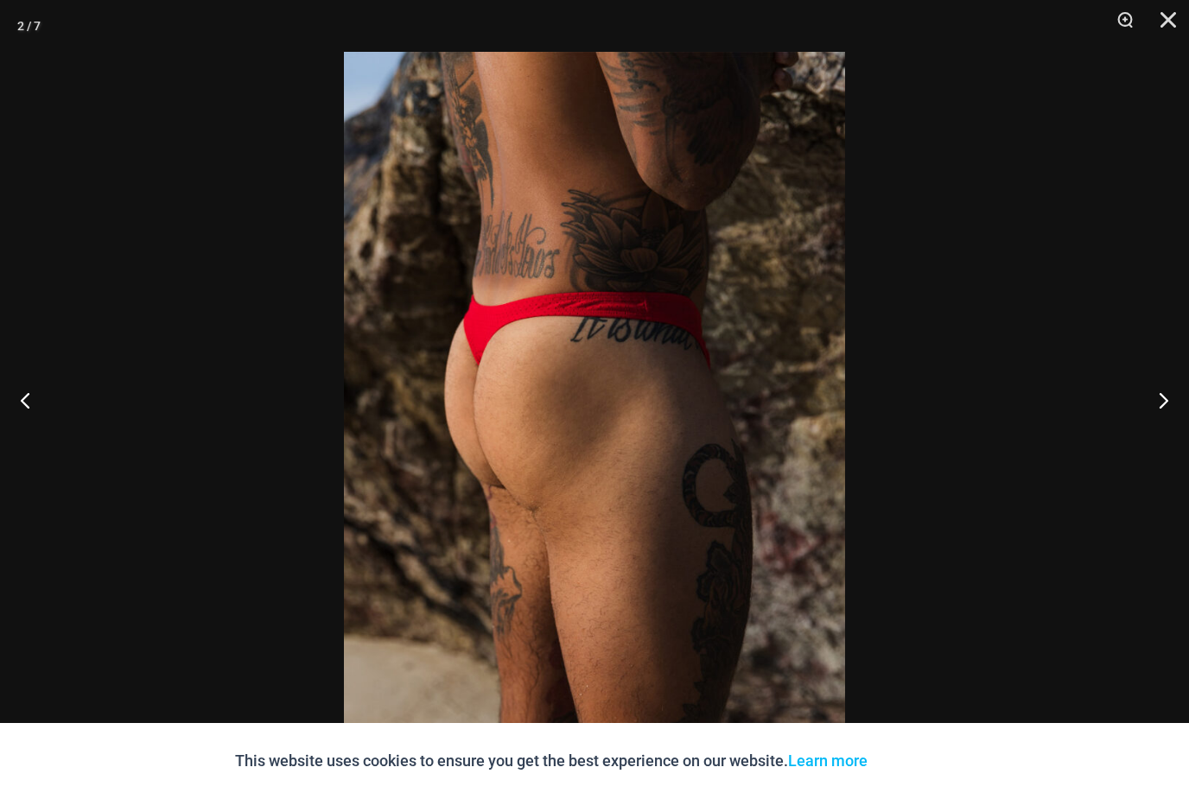
click at [41, 438] on button "Previous" at bounding box center [32, 400] width 65 height 86
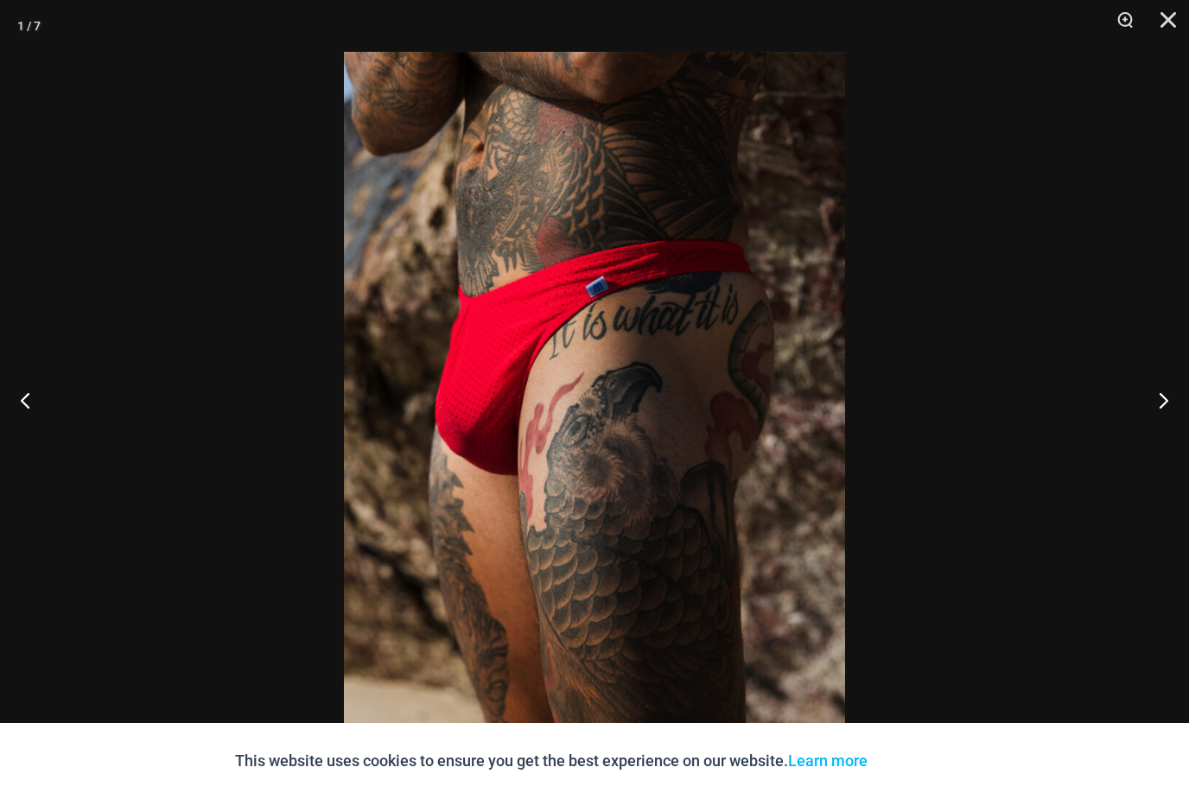
click at [46, 432] on button "Previous" at bounding box center [32, 400] width 65 height 86
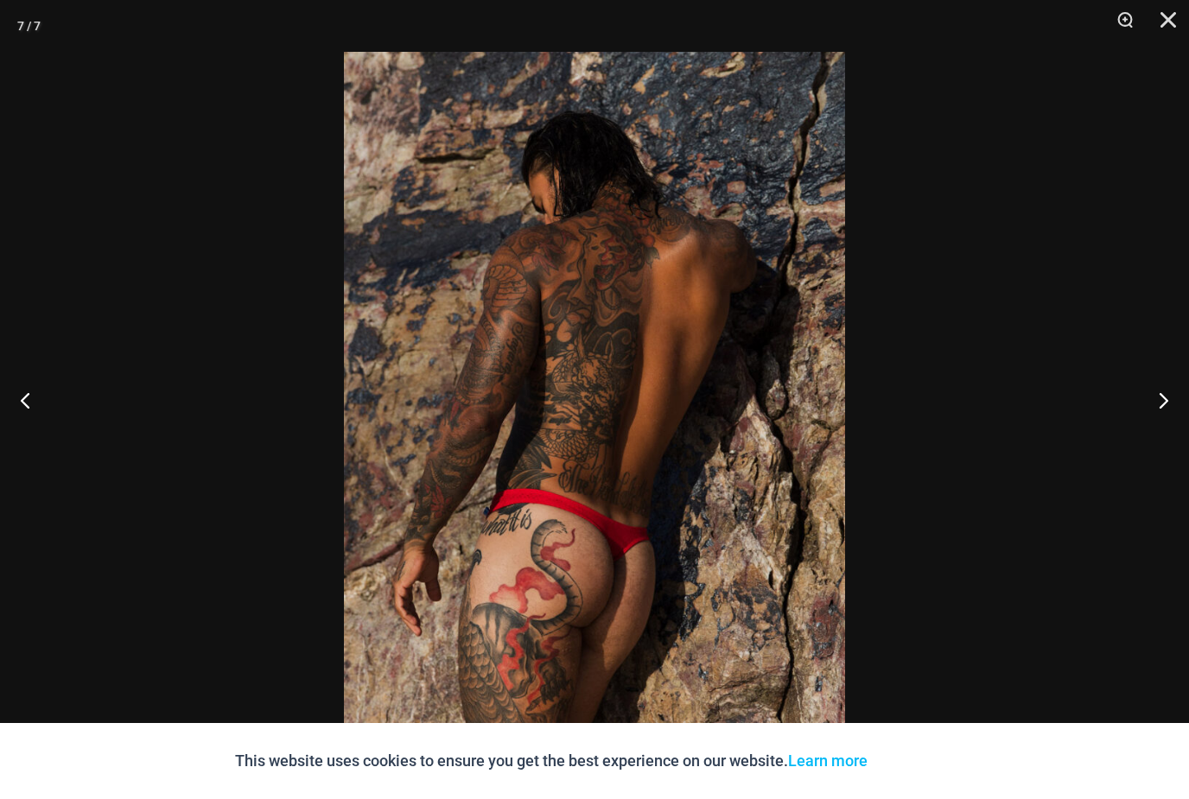
click at [46, 428] on button "Previous" at bounding box center [32, 400] width 65 height 86
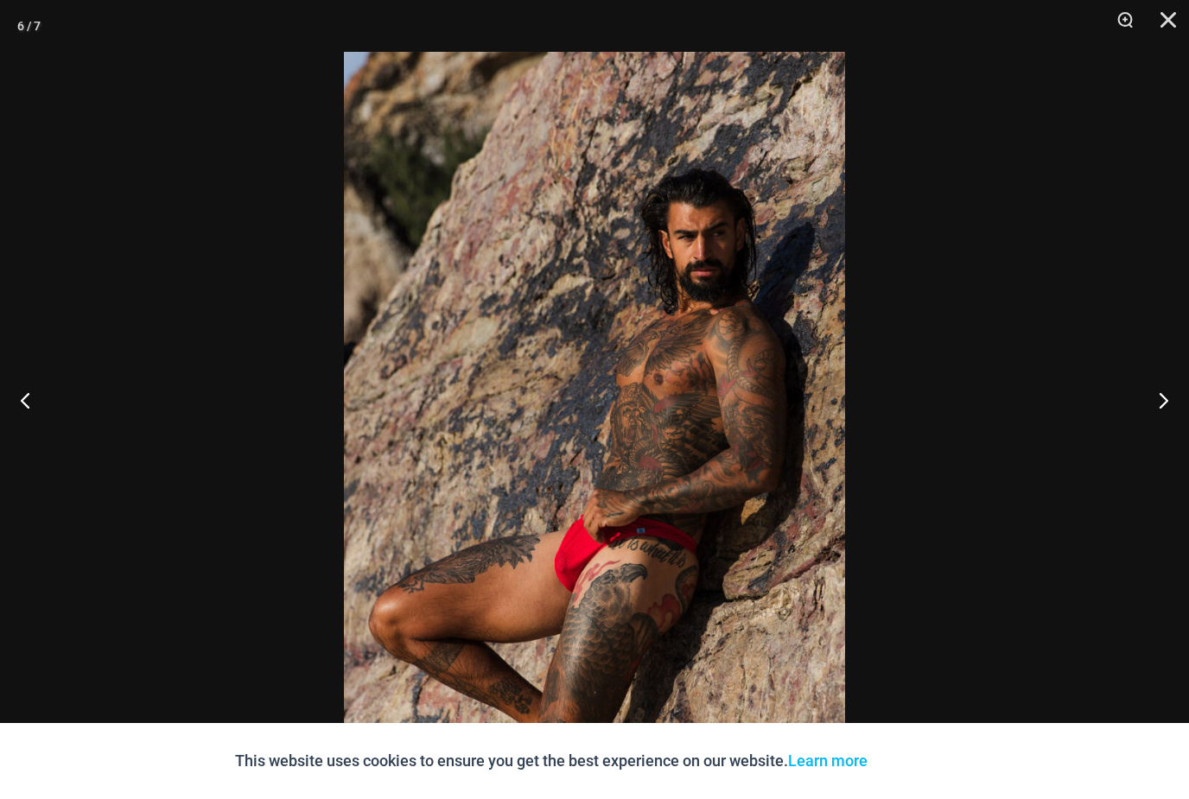
click at [1161, 18] on button "Close" at bounding box center [1161, 26] width 43 height 52
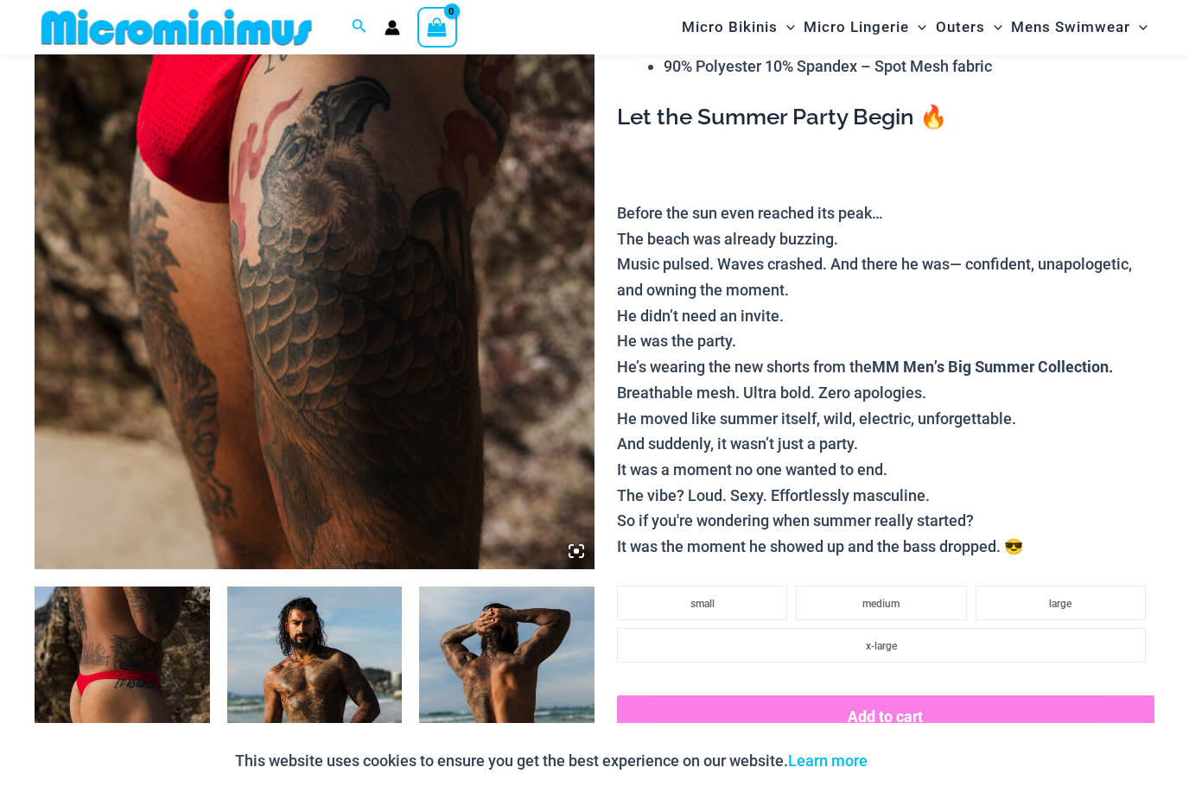
scroll to position [0, 0]
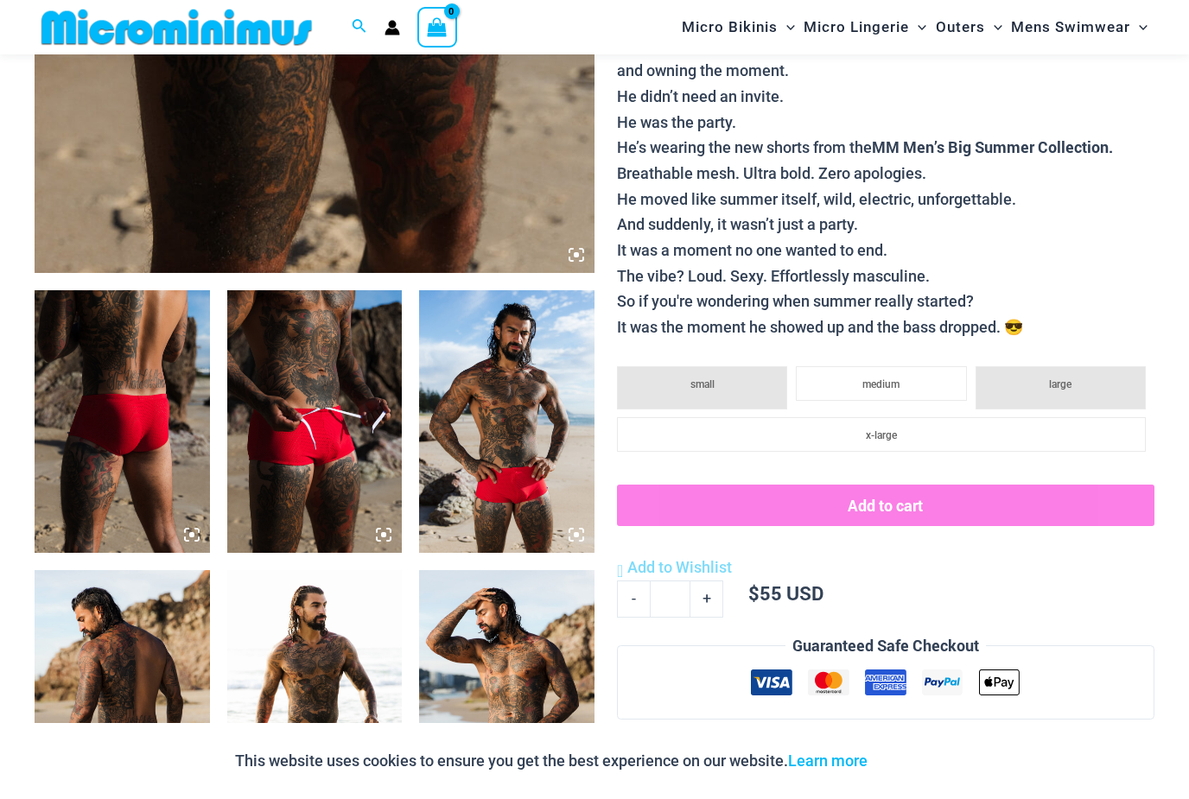
scroll to position [812, 0]
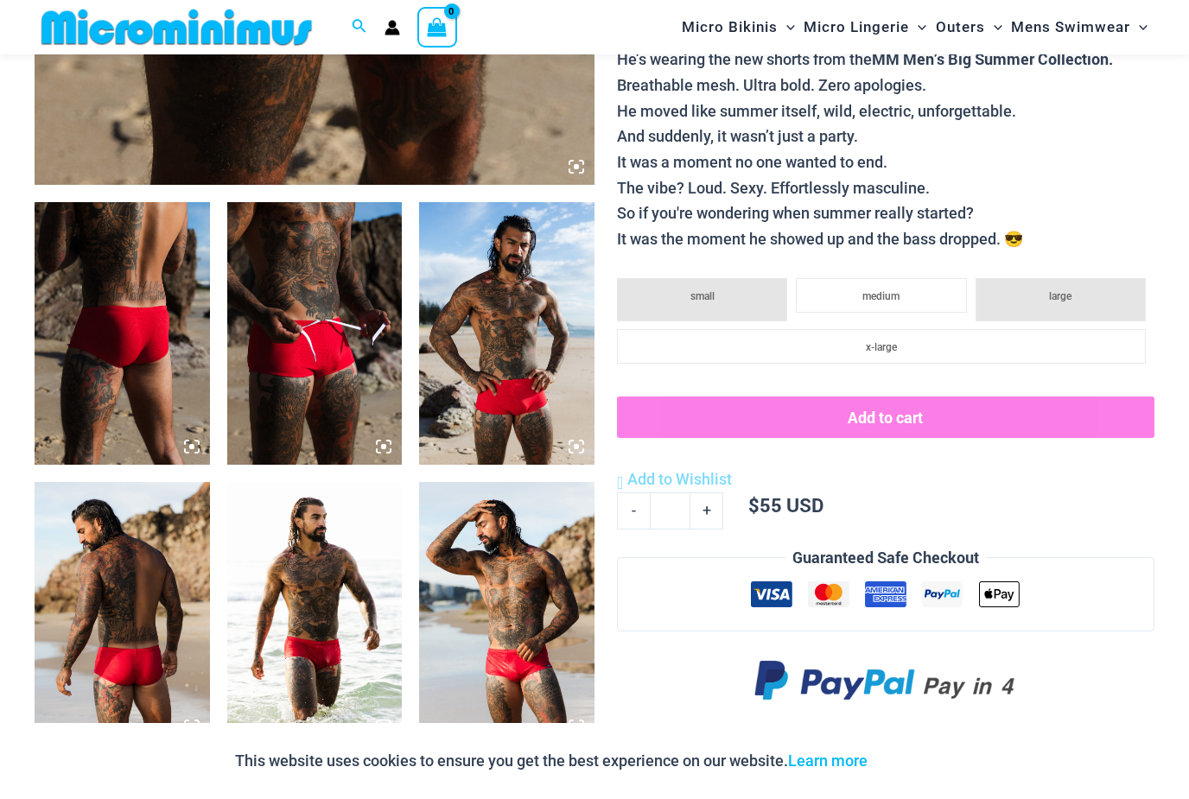
click at [286, 426] on img at bounding box center [314, 333] width 175 height 263
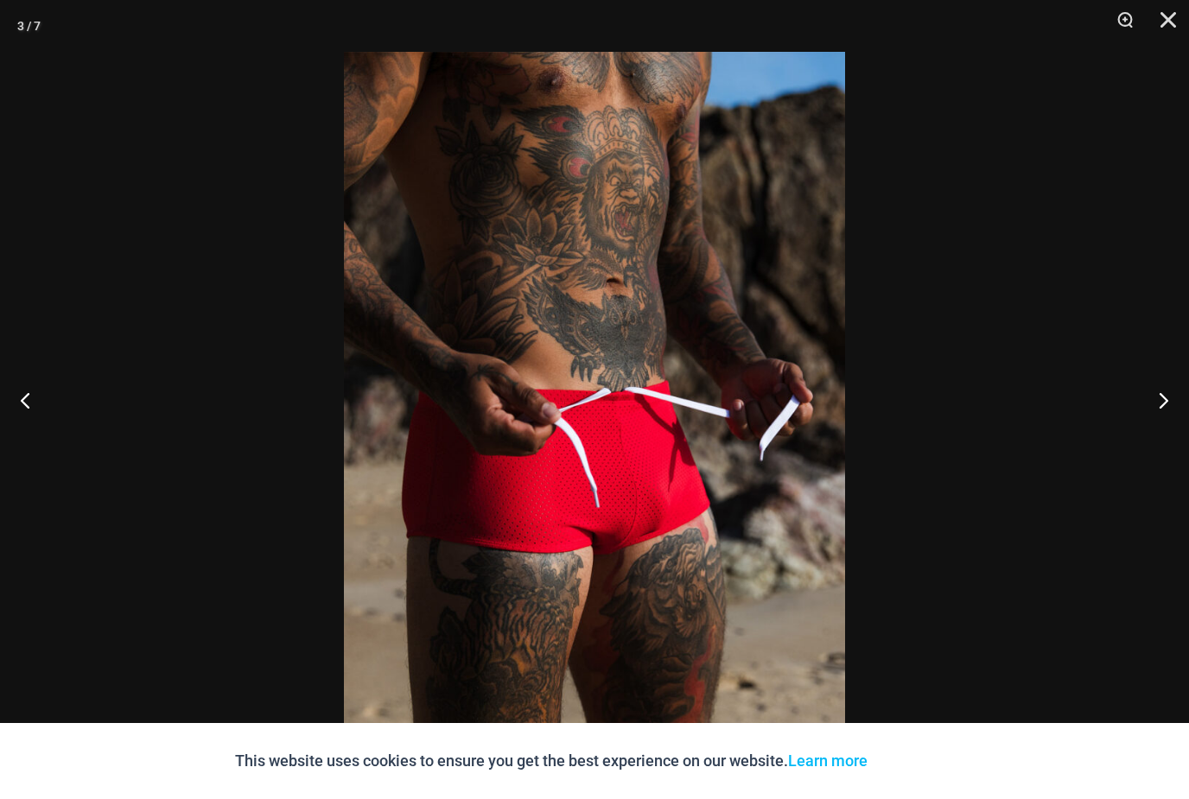
click at [1165, 22] on button "Close" at bounding box center [1161, 26] width 43 height 52
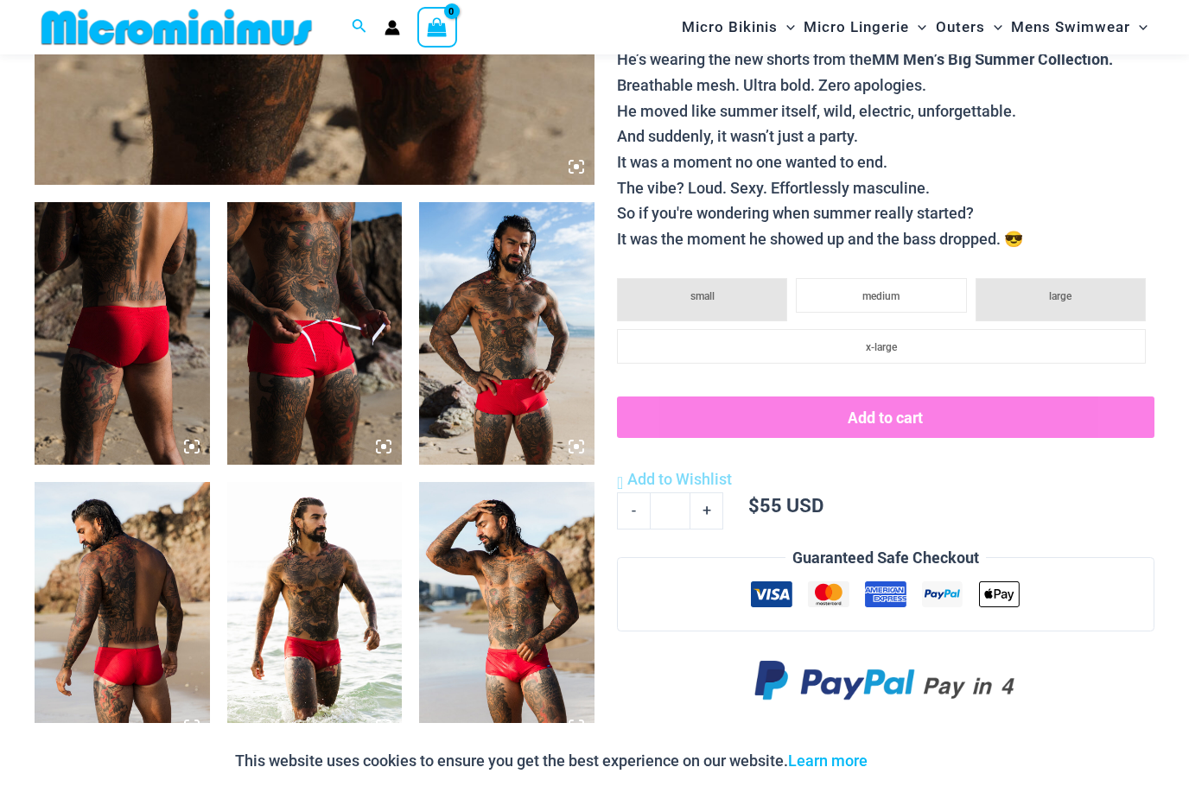
click at [480, 690] on img at bounding box center [506, 613] width 175 height 263
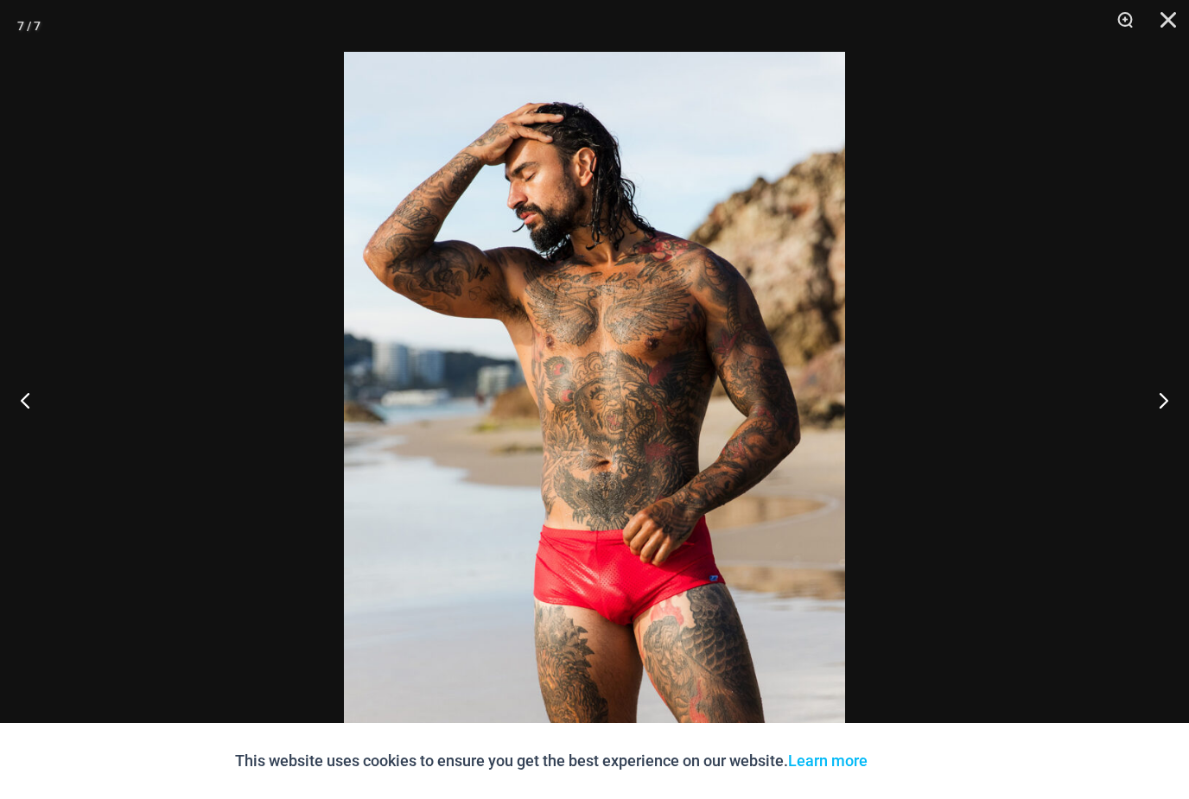
click at [1178, 23] on button "Close" at bounding box center [1161, 26] width 43 height 52
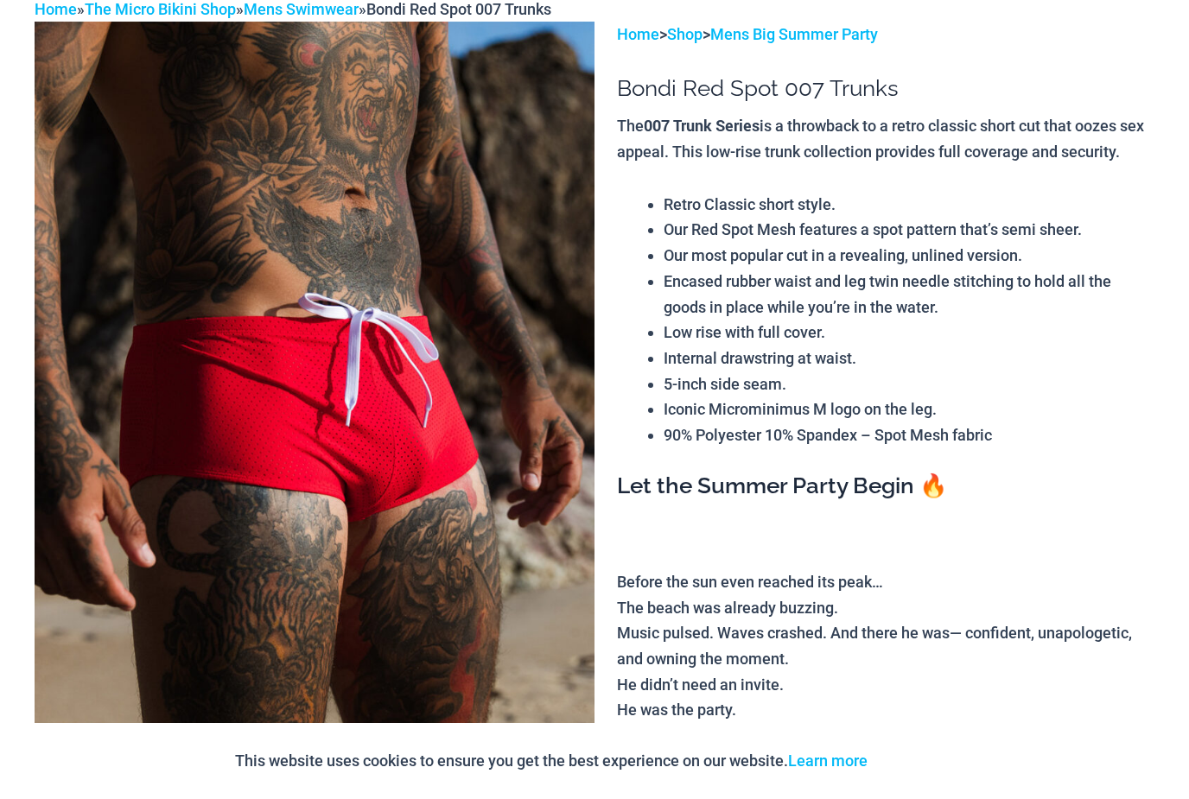
scroll to position [0, 0]
